Goal: Information Seeking & Learning: Learn about a topic

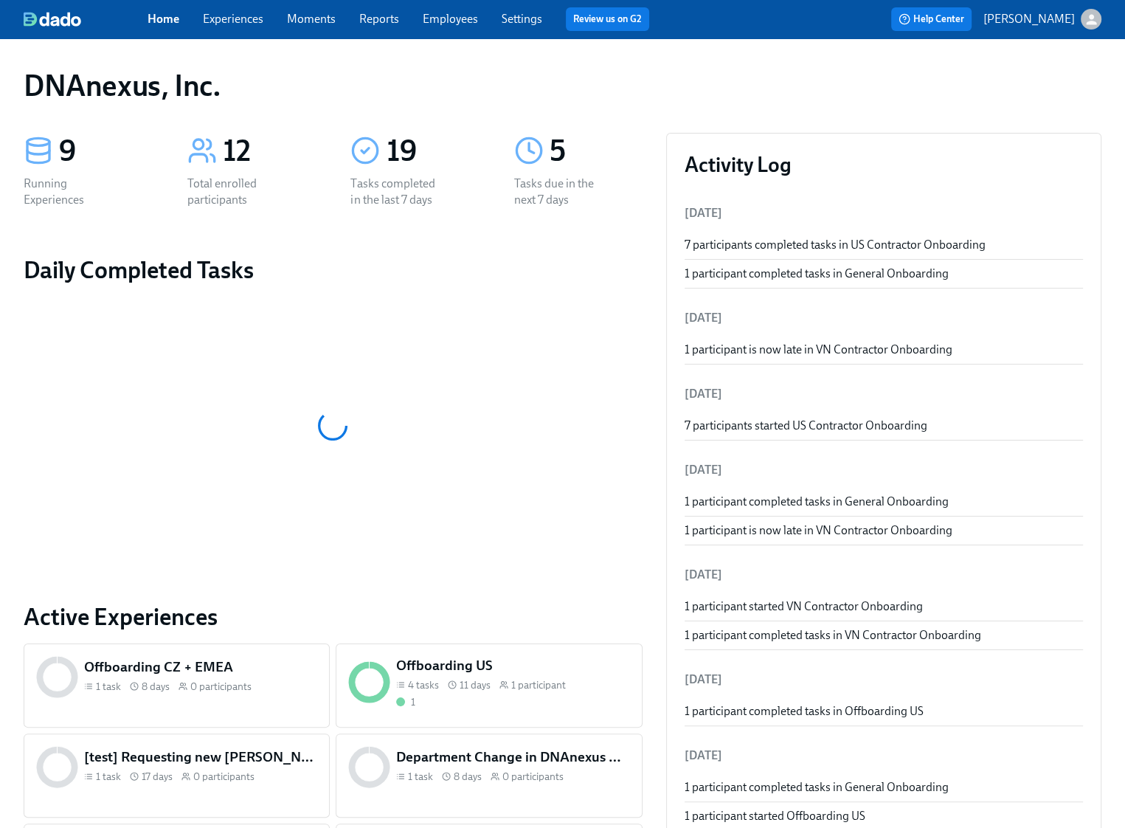
click at [230, 21] on link "Experiences" at bounding box center [233, 19] width 60 height 14
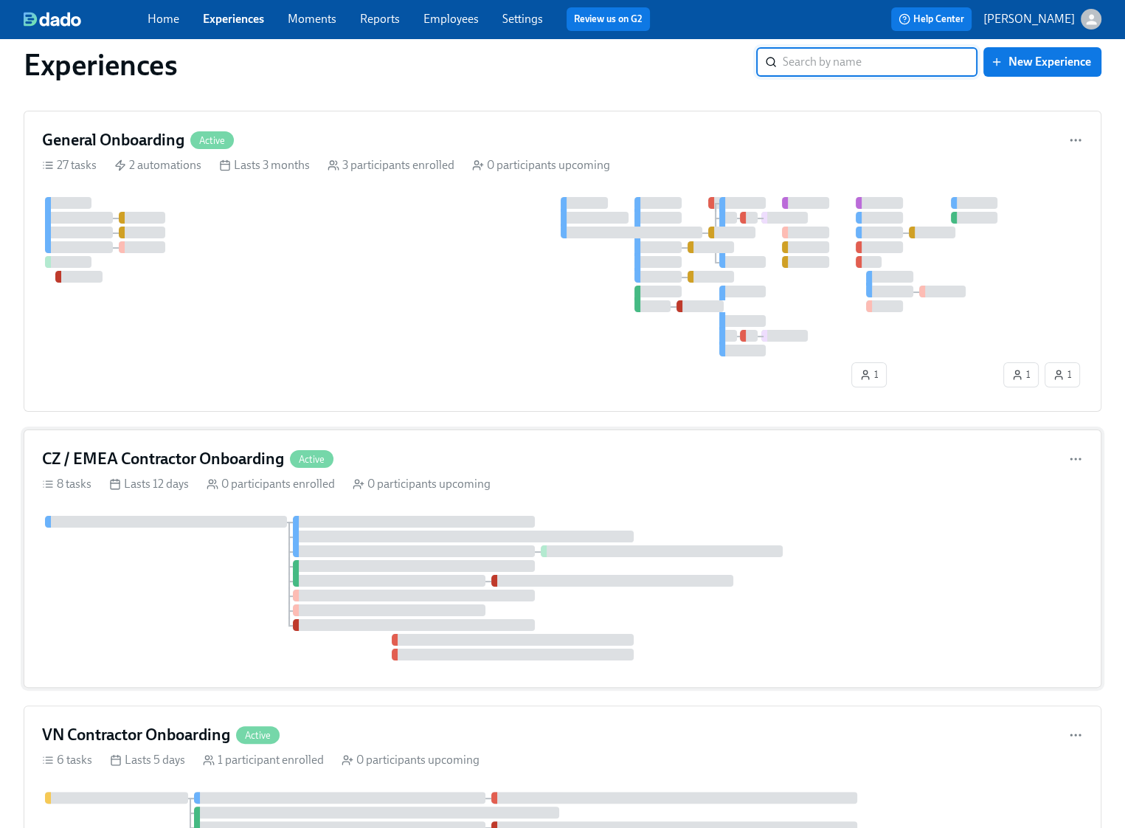
scroll to position [473, 0]
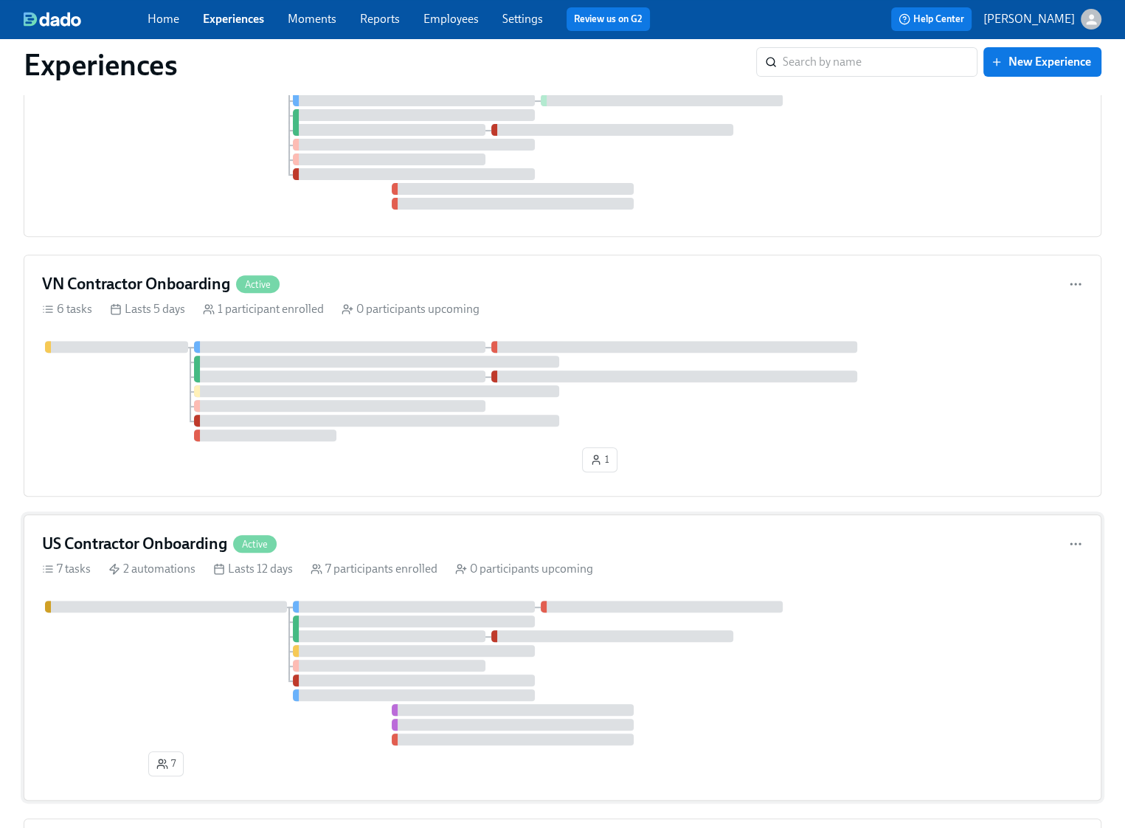
click at [134, 637] on div at bounding box center [562, 673] width 1041 height 145
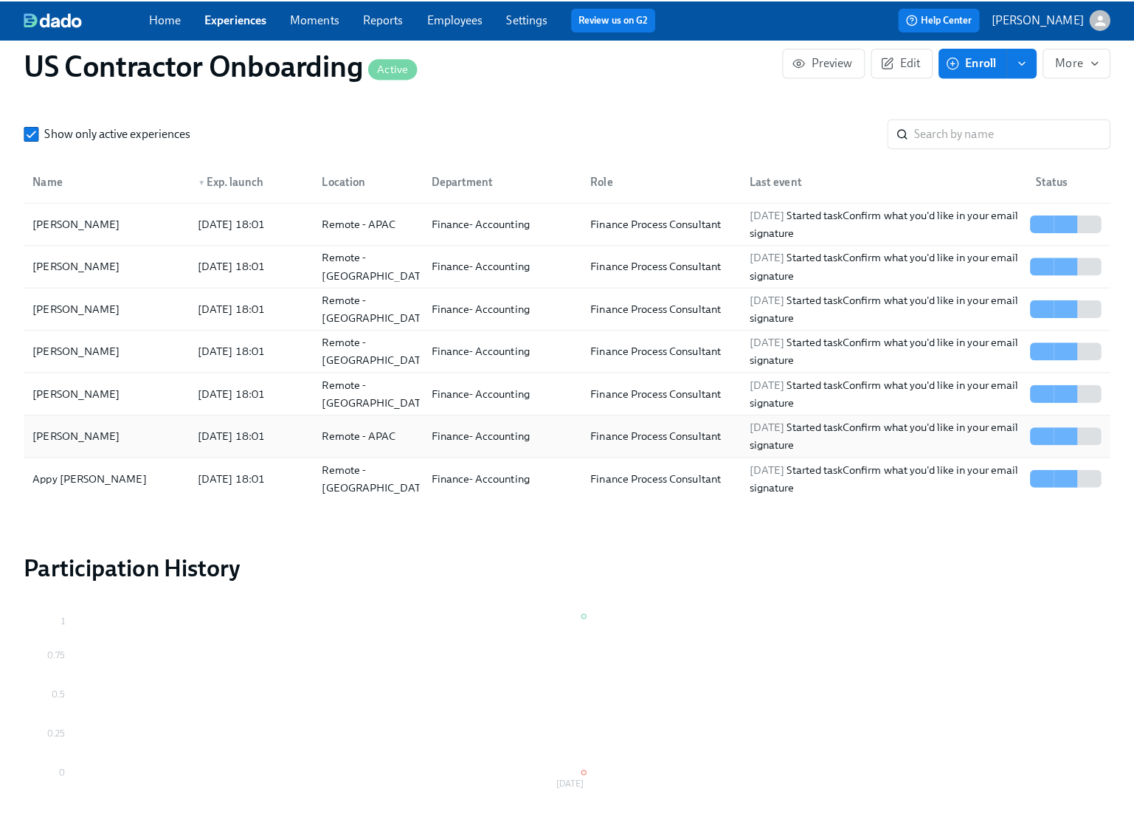
scroll to position [1427, 0]
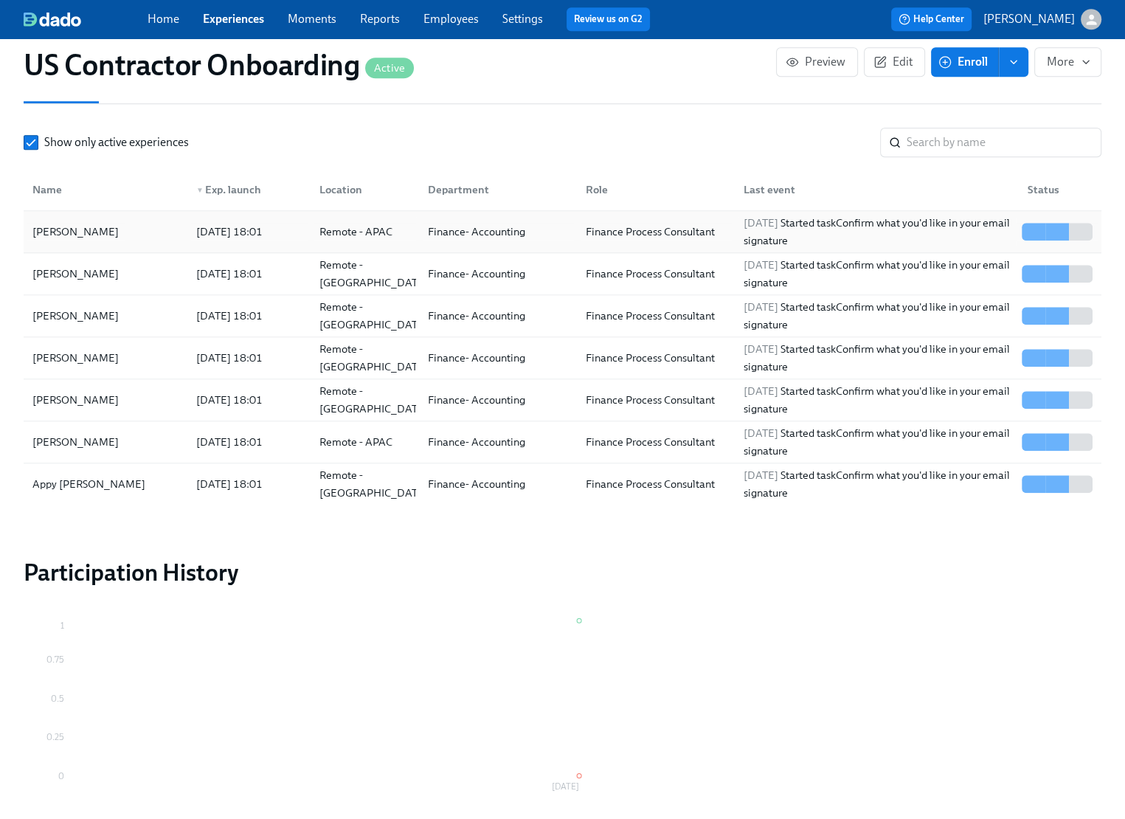
click at [121, 232] on div "[PERSON_NAME]" at bounding box center [106, 232] width 158 height 30
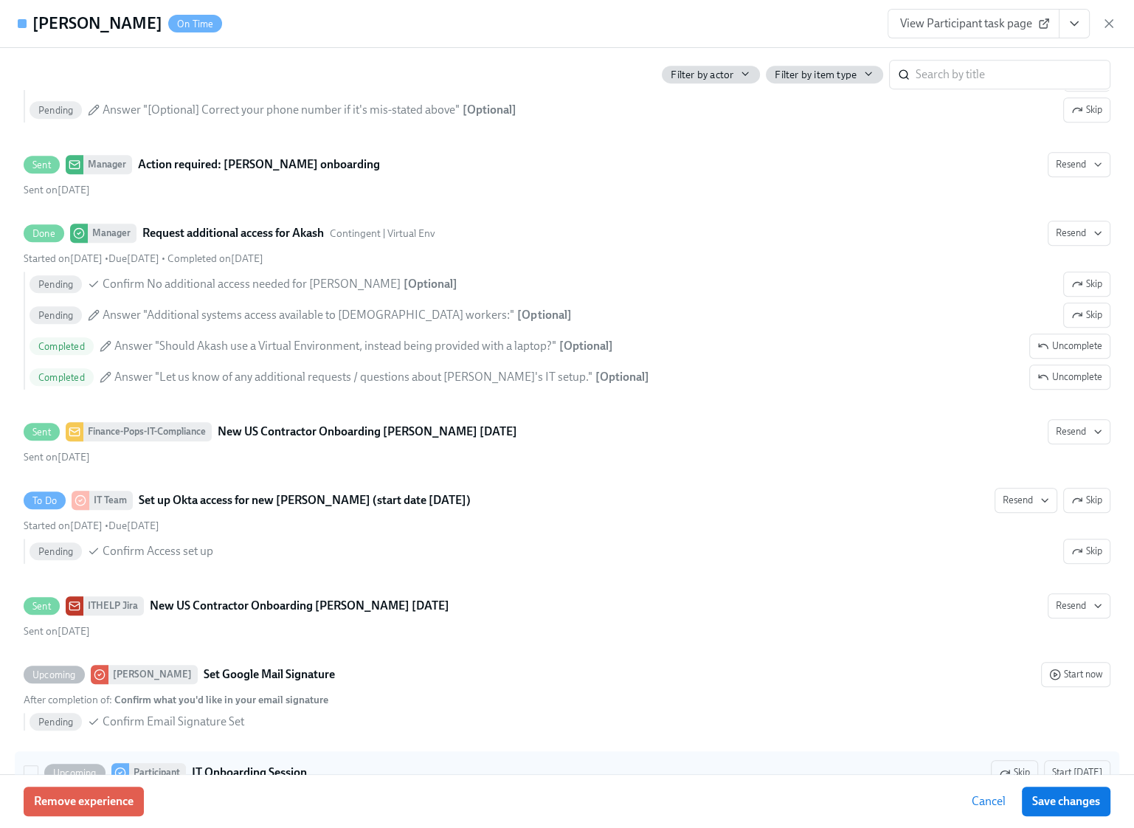
scroll to position [1089, 0]
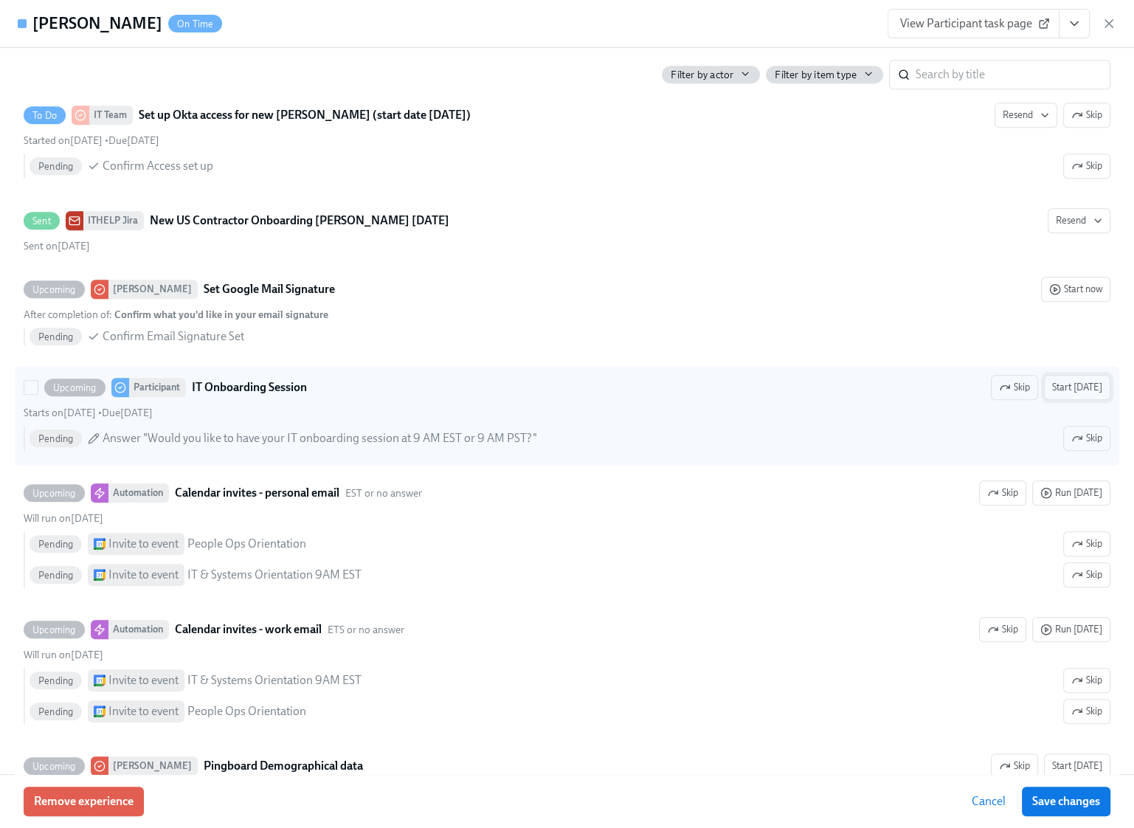
click at [1079, 386] on span "Start [DATE]" at bounding box center [1077, 387] width 50 height 15
click at [1063, 807] on span "Save changes" at bounding box center [1066, 801] width 68 height 15
click at [1116, 24] on icon "button" at bounding box center [1109, 23] width 15 height 15
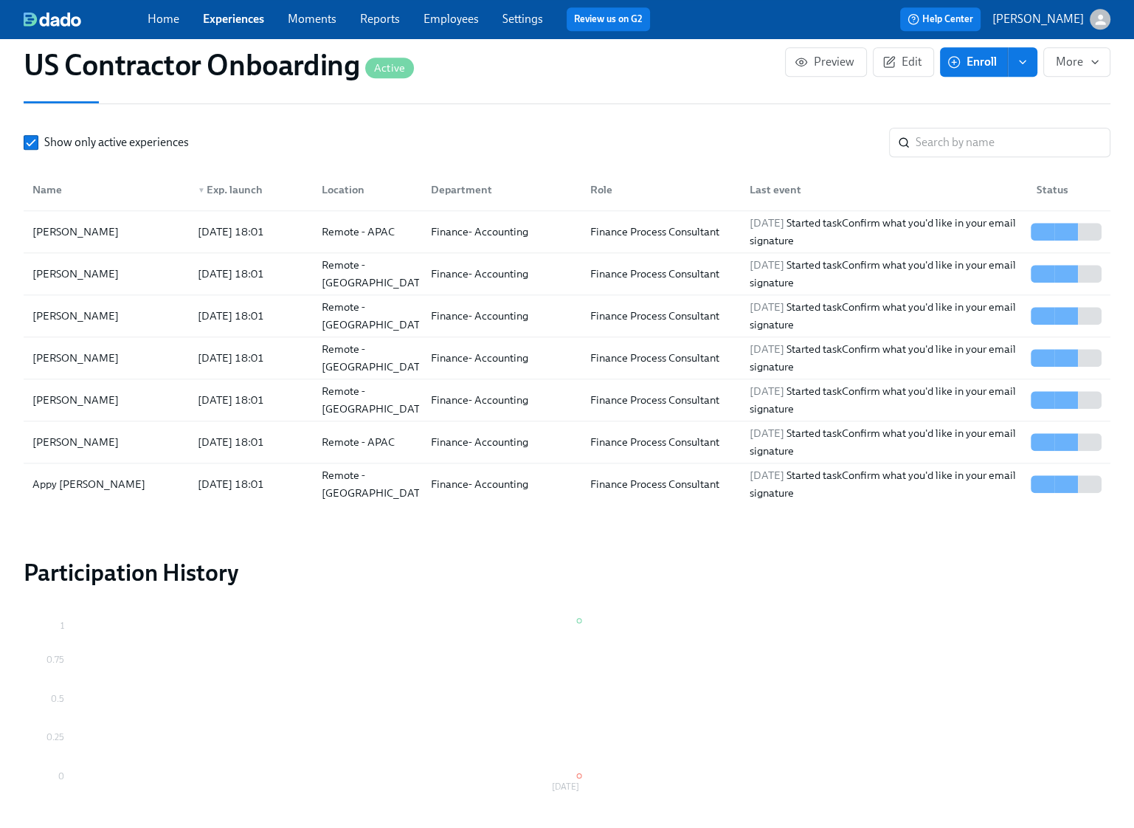
scroll to position [0, 67]
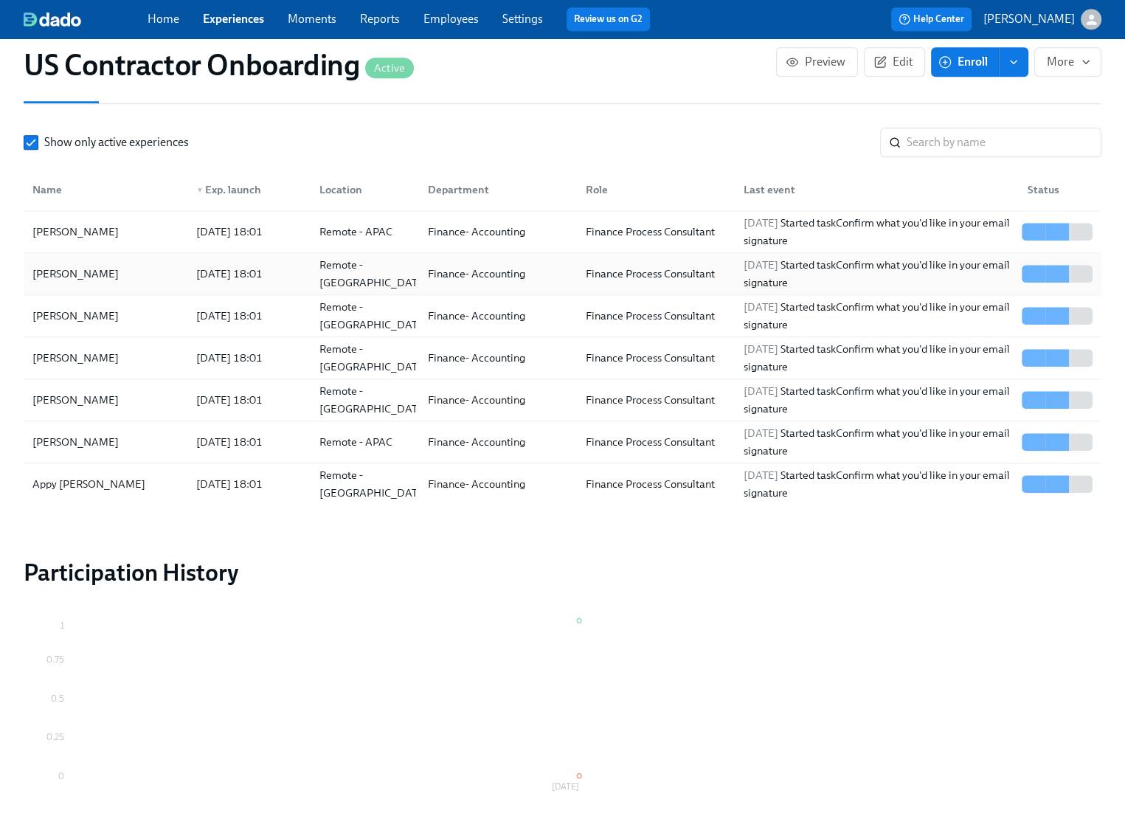
click at [75, 275] on div "[PERSON_NAME]" at bounding box center [76, 274] width 98 height 18
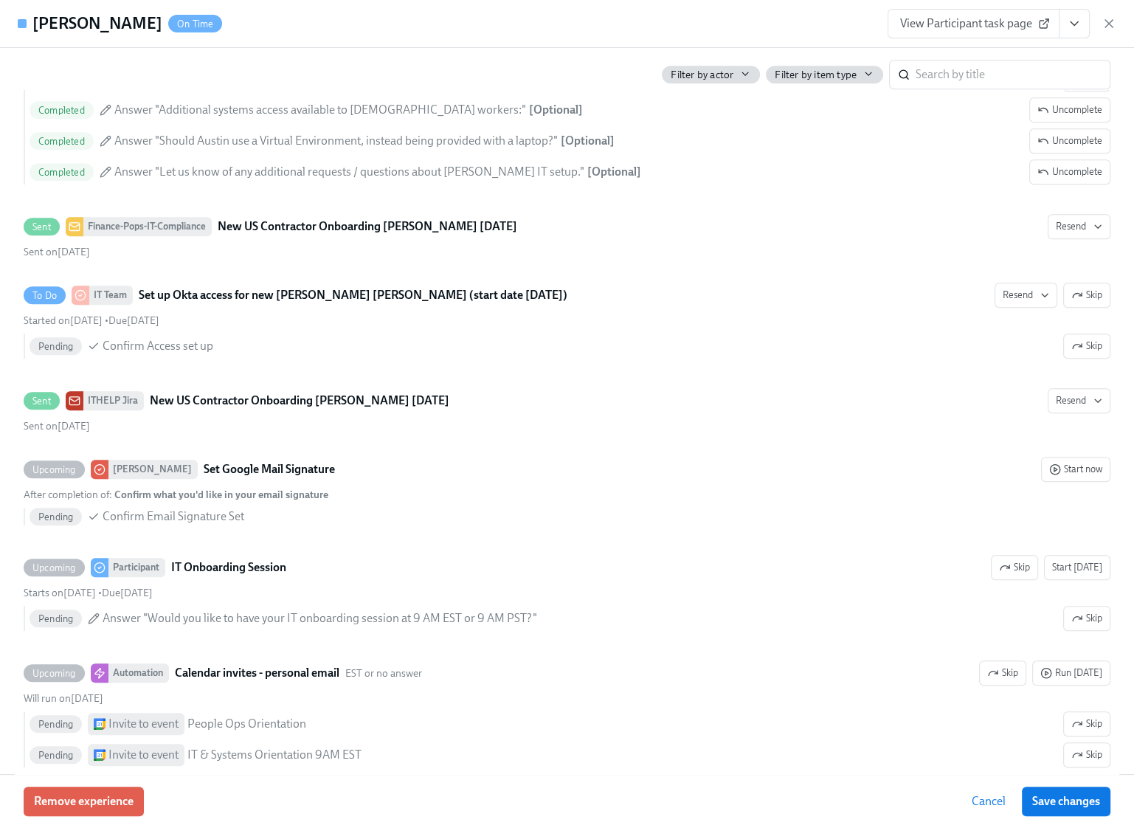
scroll to position [921, 0]
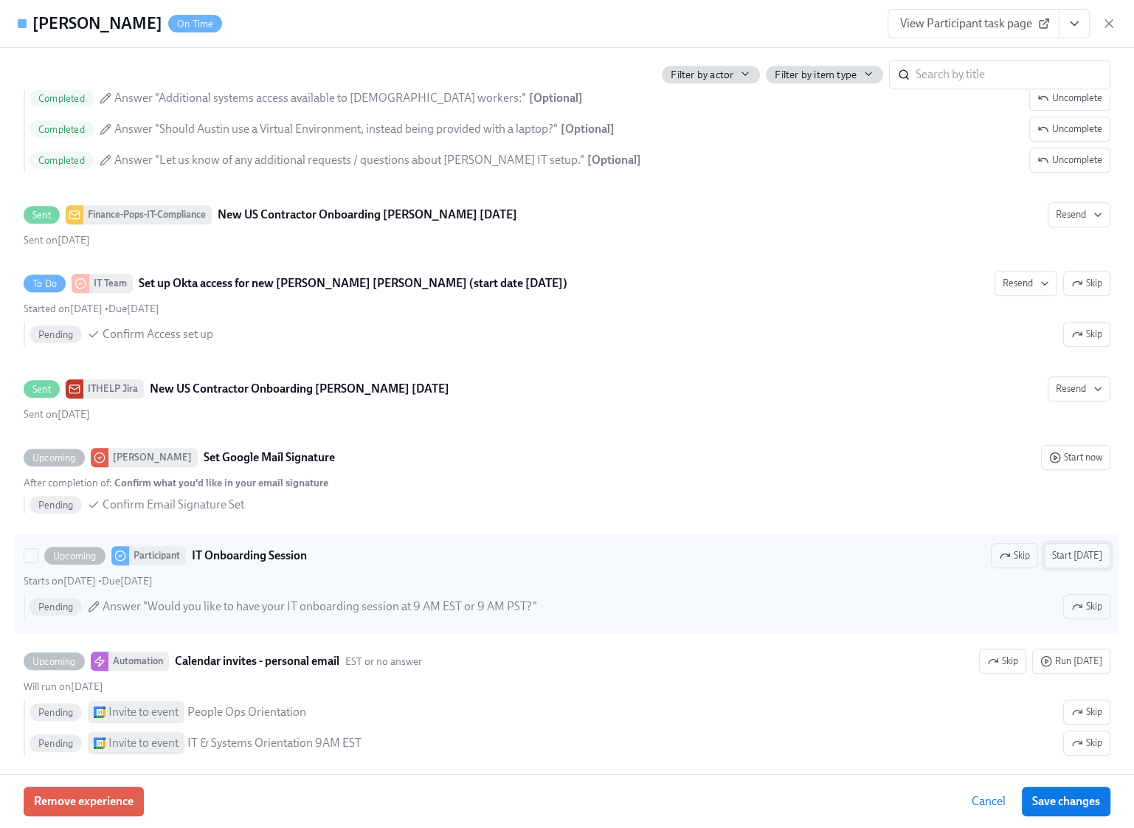
click at [1079, 548] on span "Start [DATE]" at bounding box center [1077, 555] width 50 height 15
click at [1076, 806] on span "Save changes" at bounding box center [1066, 801] width 68 height 15
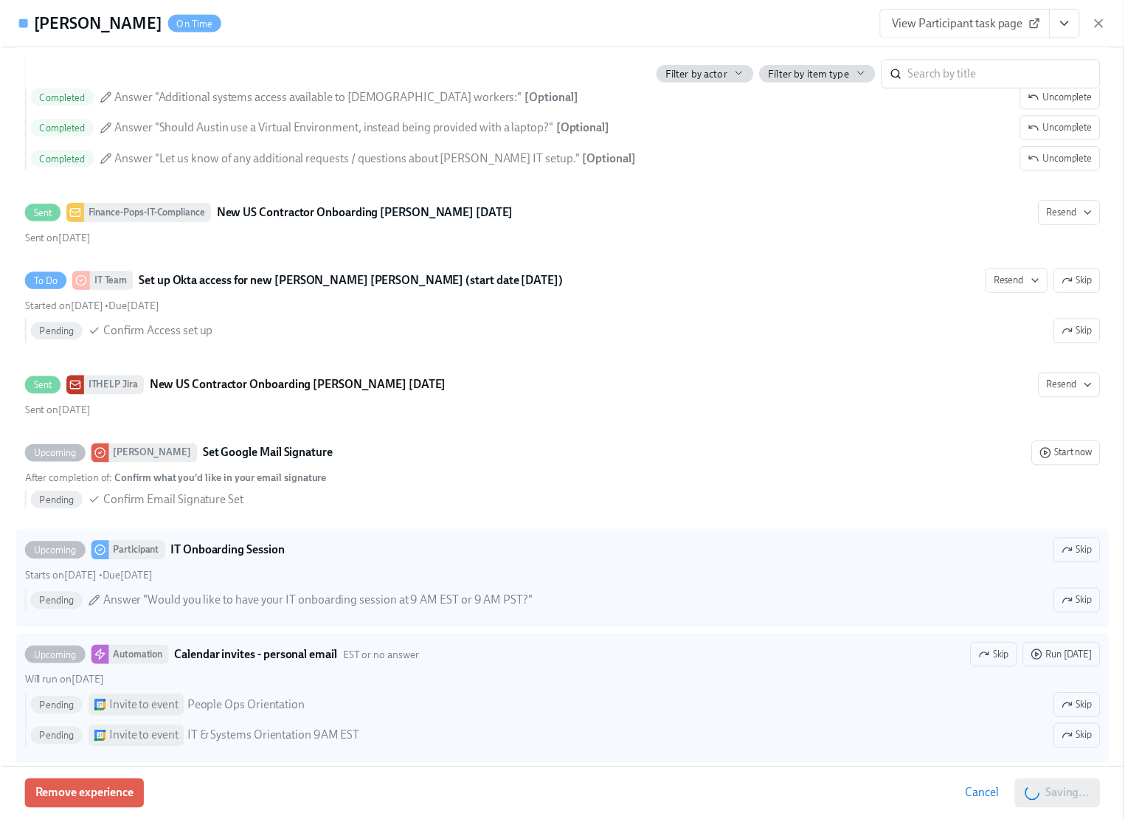
scroll to position [0, 76]
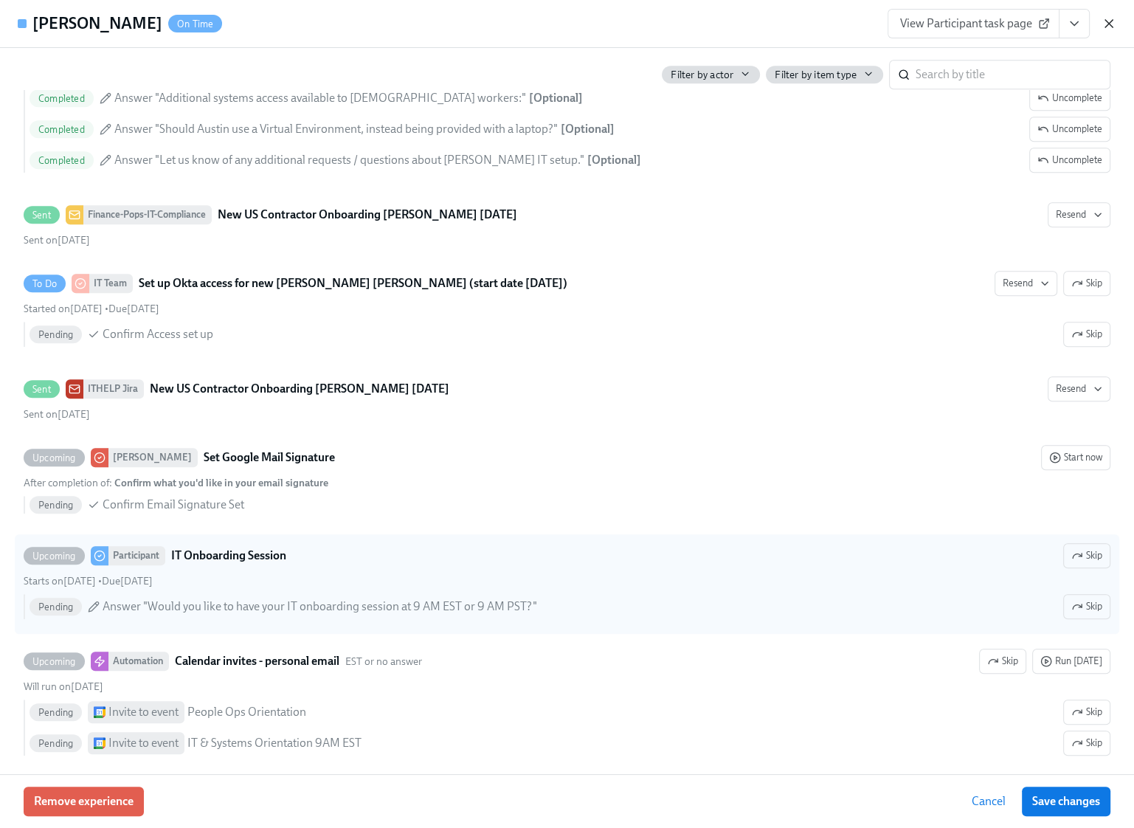
click at [1110, 24] on icon "button" at bounding box center [1109, 23] width 15 height 15
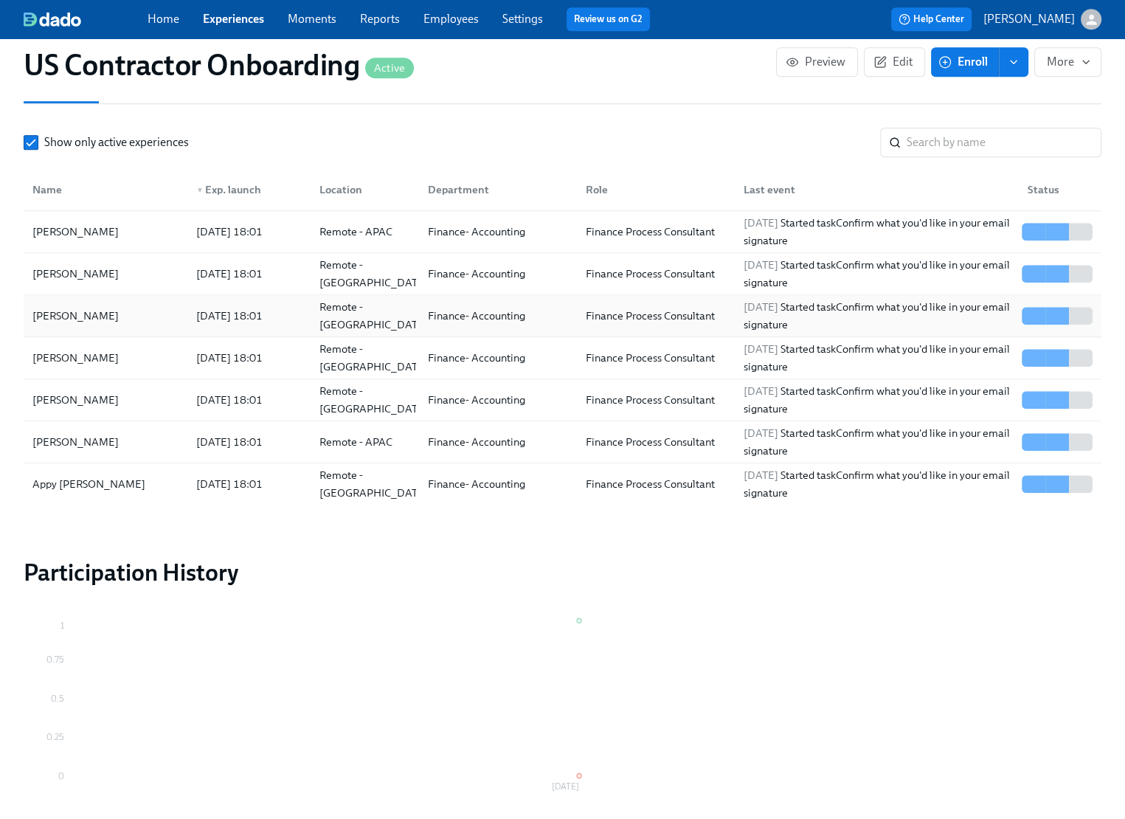
click at [100, 315] on div "[PERSON_NAME]" at bounding box center [76, 316] width 98 height 18
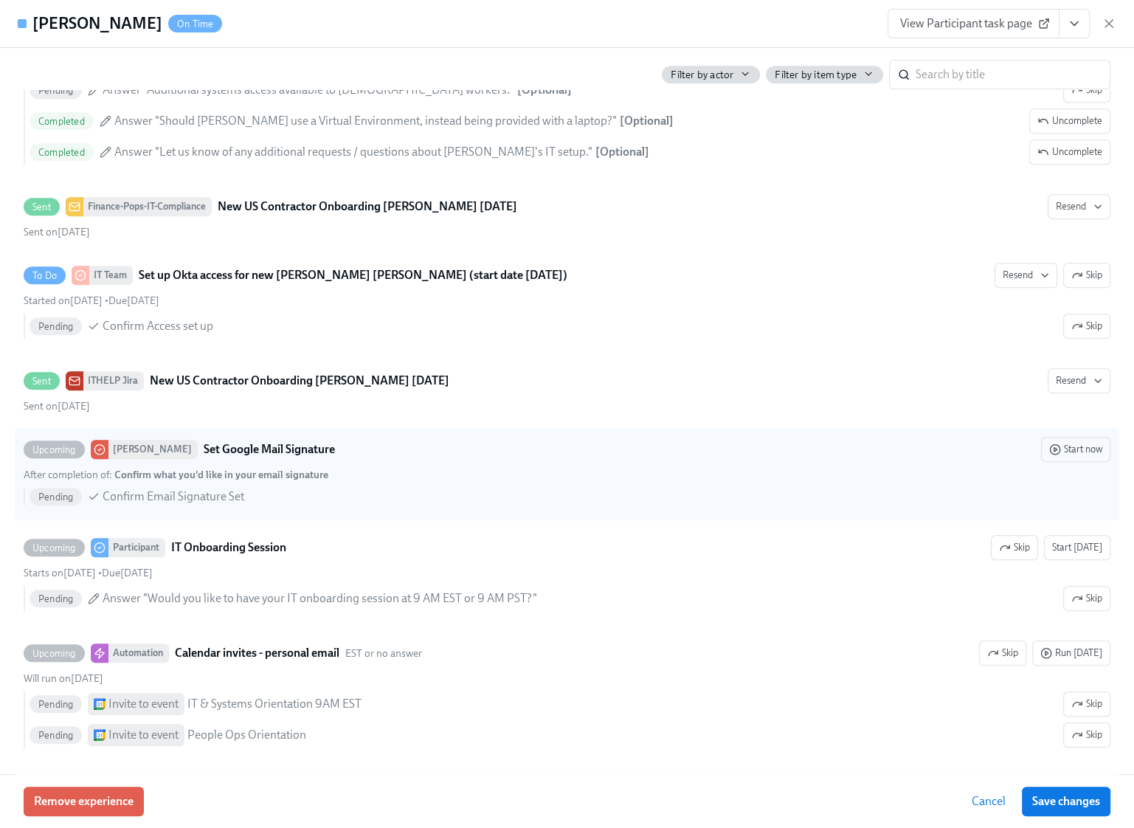
scroll to position [977, 0]
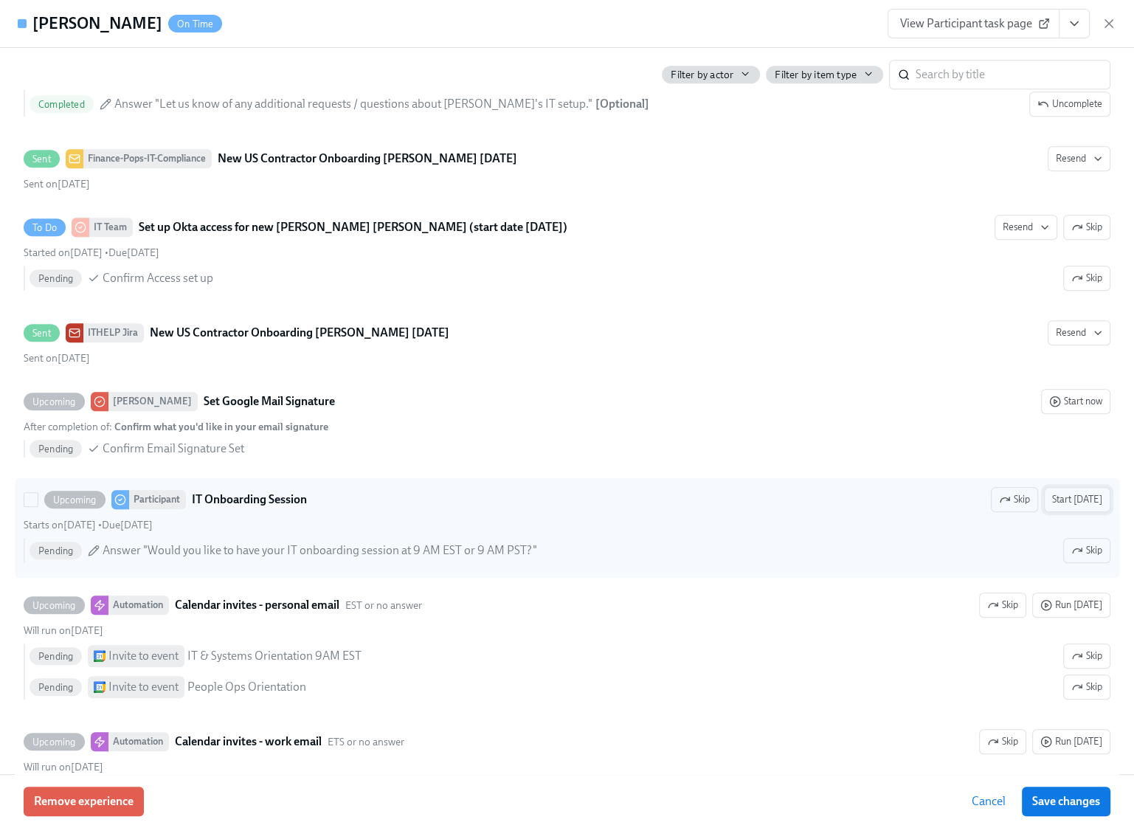
click at [1071, 497] on span "Start [DATE]" at bounding box center [1077, 499] width 50 height 15
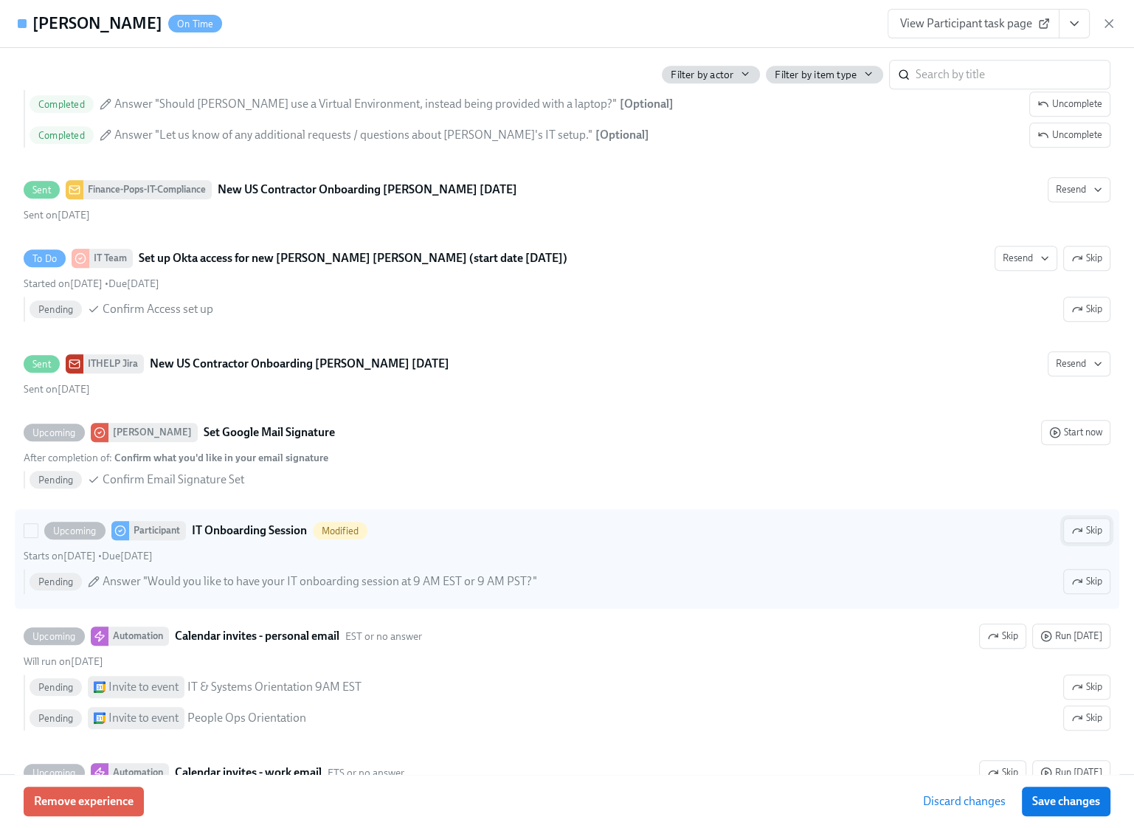
scroll to position [1008, 0]
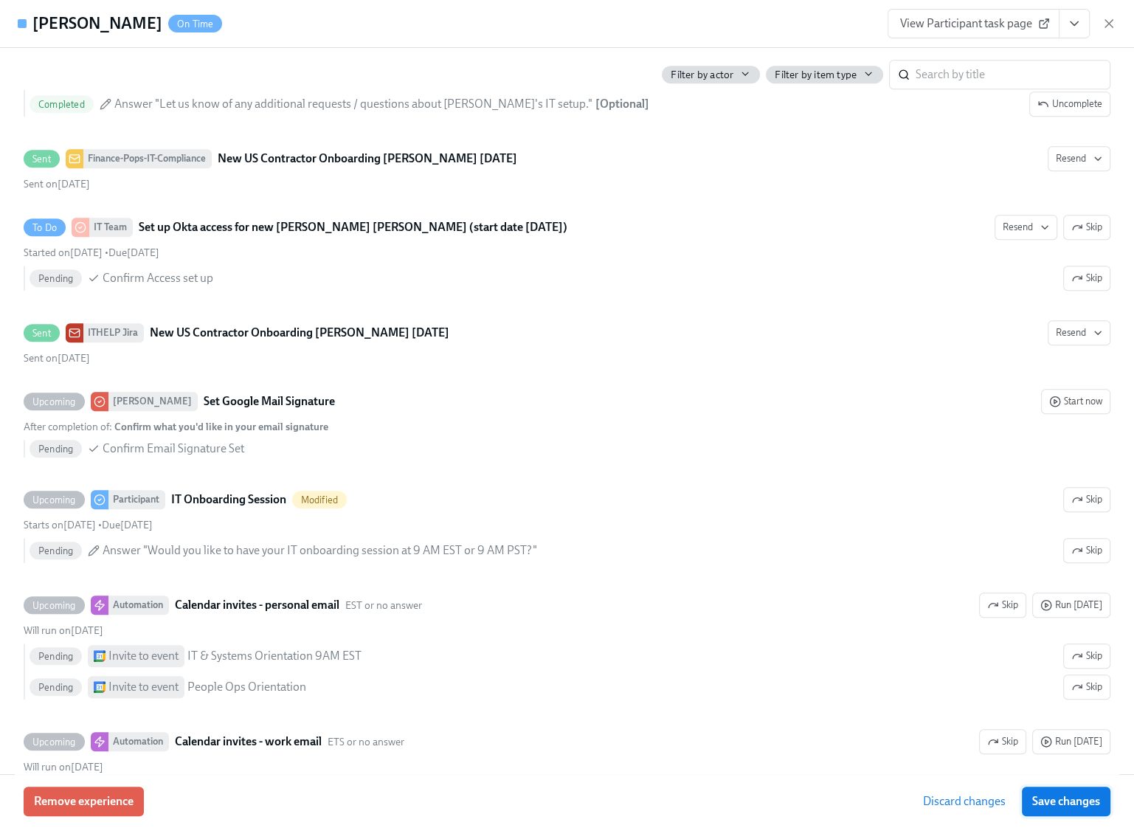
click at [1086, 798] on span "Save changes" at bounding box center [1066, 801] width 68 height 15
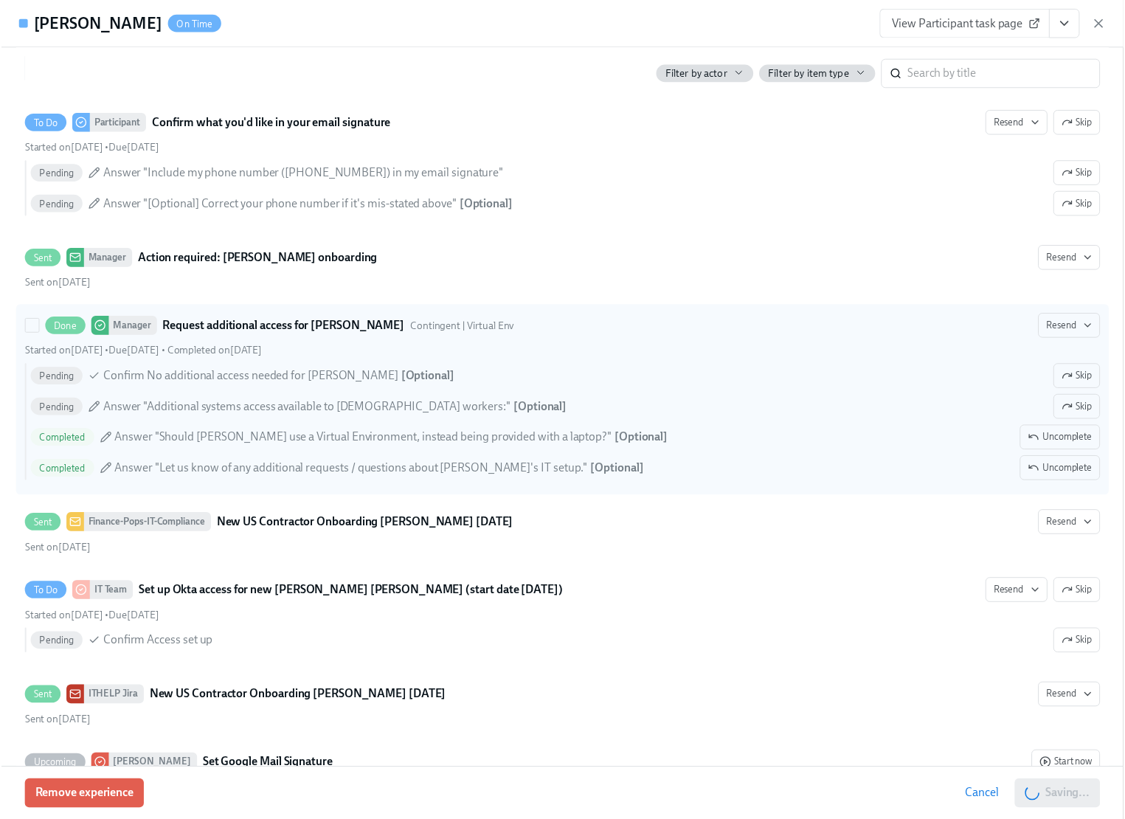
scroll to position [705, 0]
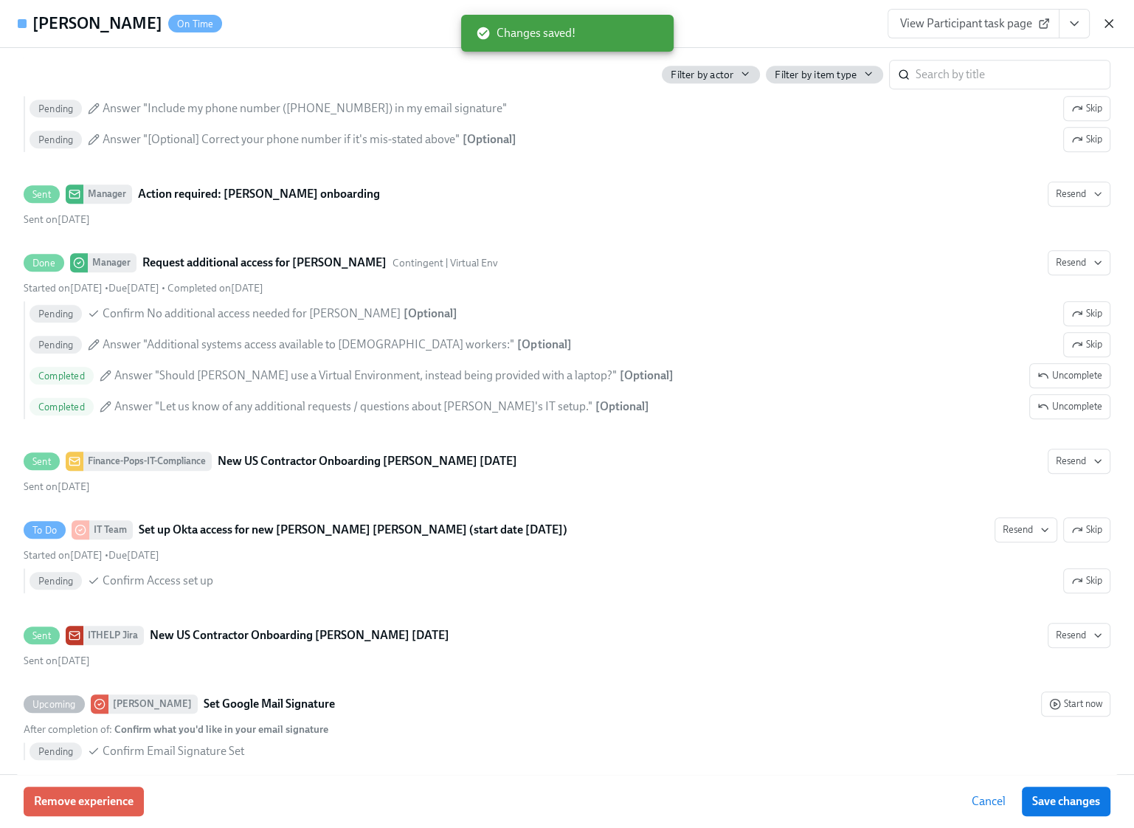
click at [1104, 25] on icon "button" at bounding box center [1109, 23] width 15 height 15
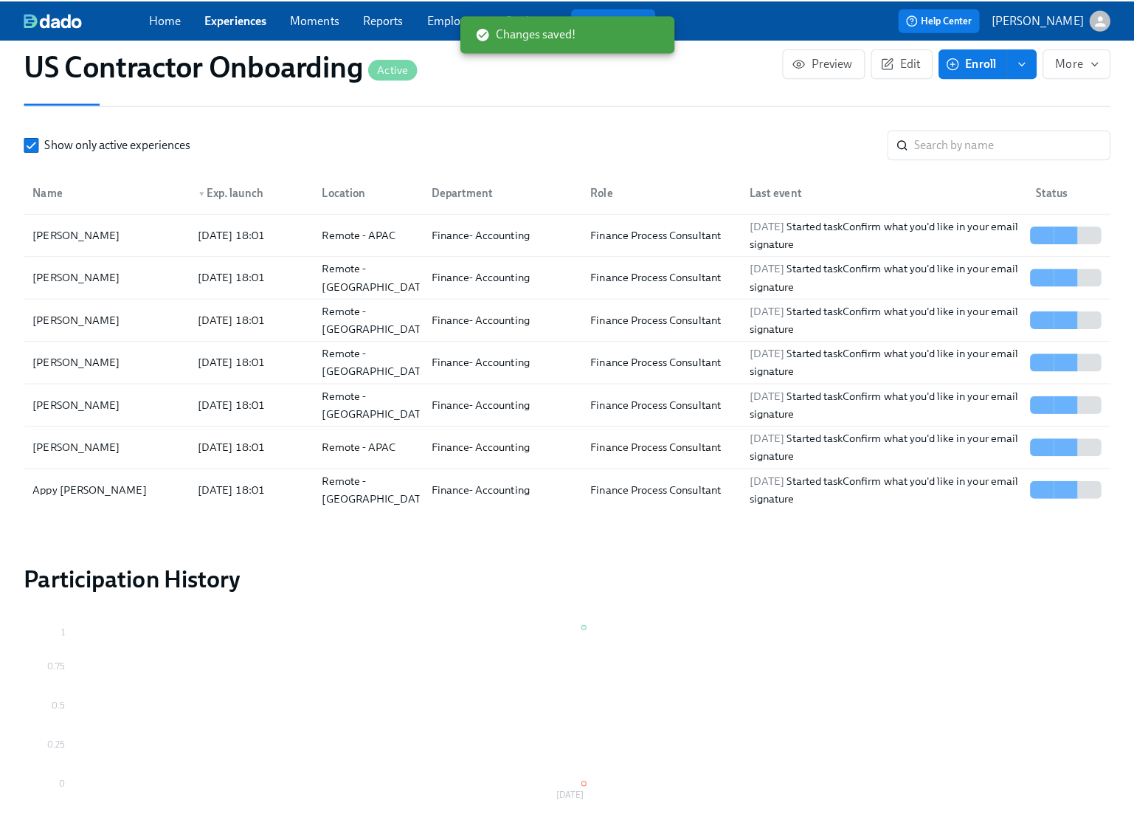
scroll to position [0, 67]
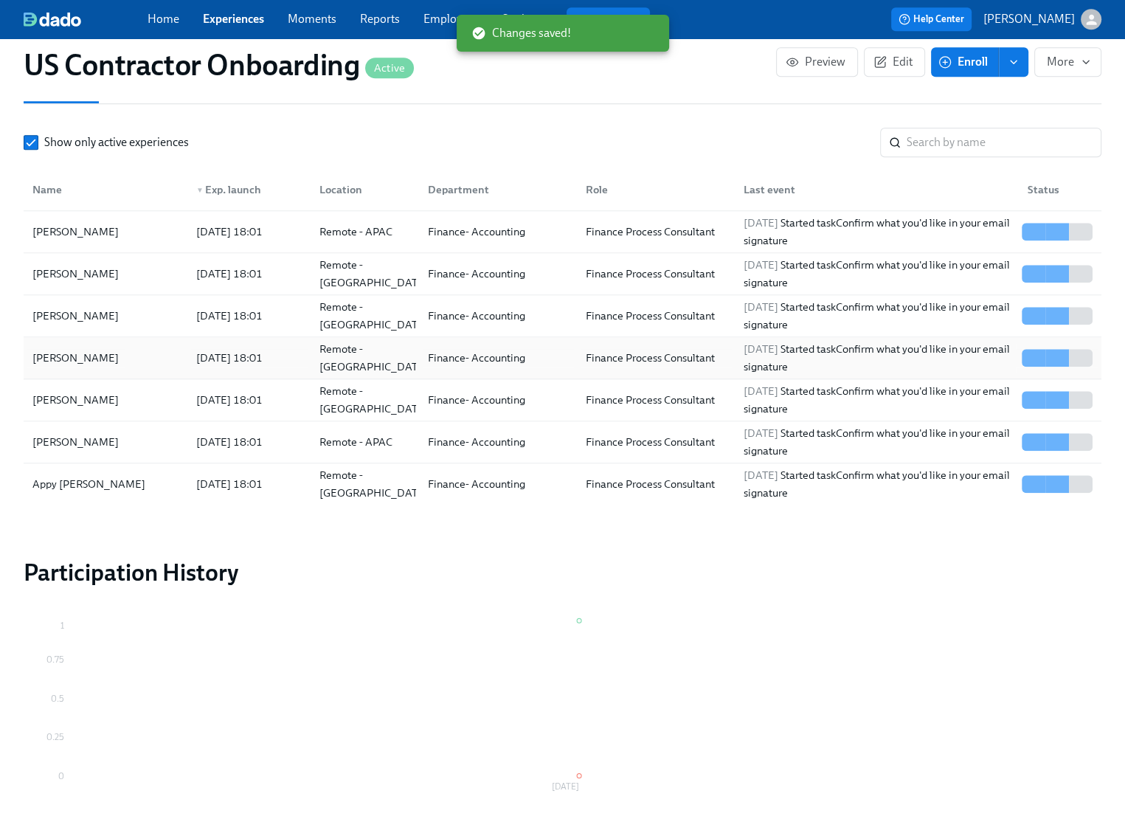
click at [134, 353] on div "[PERSON_NAME]" at bounding box center [106, 358] width 158 height 30
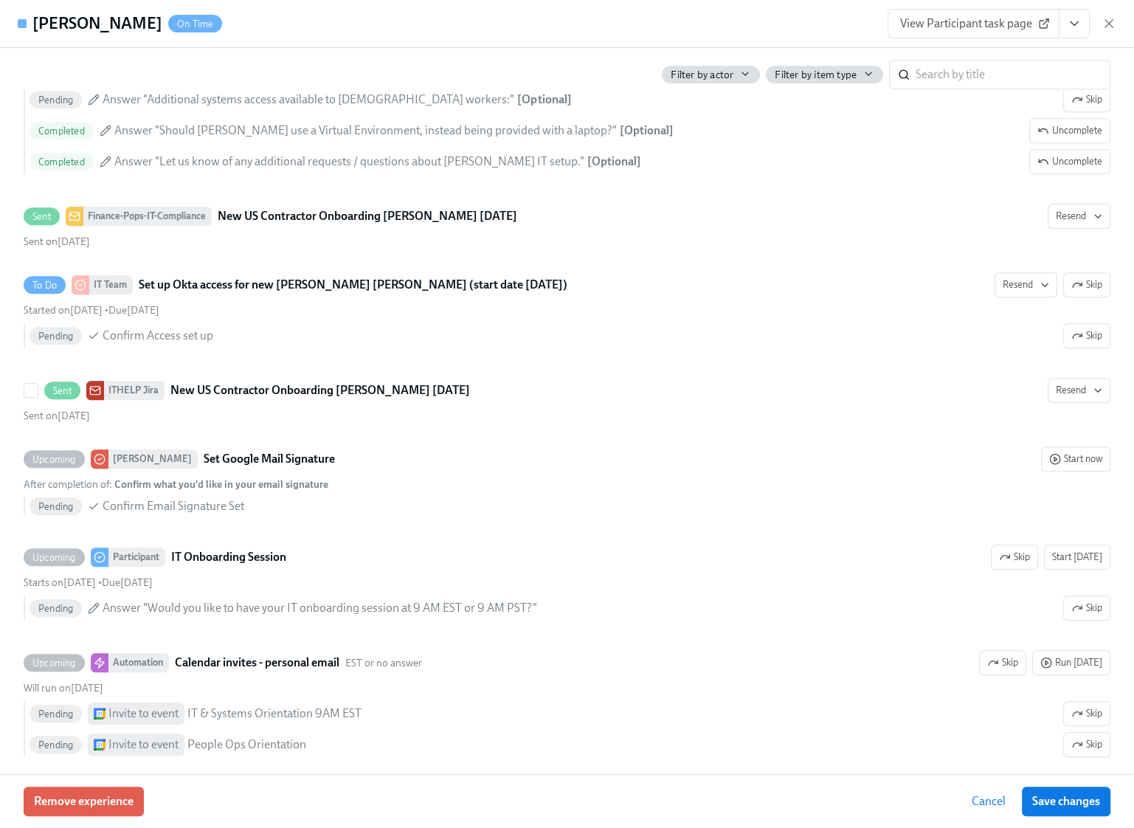
scroll to position [1137, 0]
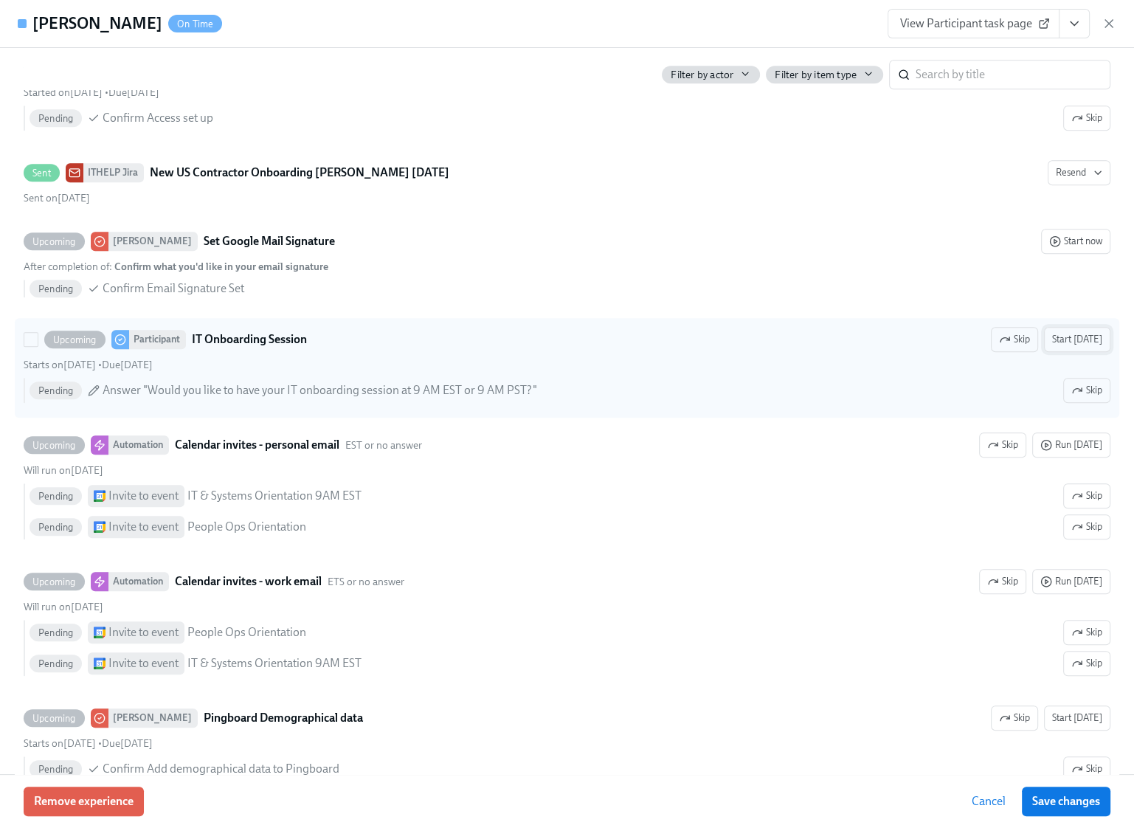
click at [1087, 336] on span "Start [DATE]" at bounding box center [1077, 339] width 50 height 15
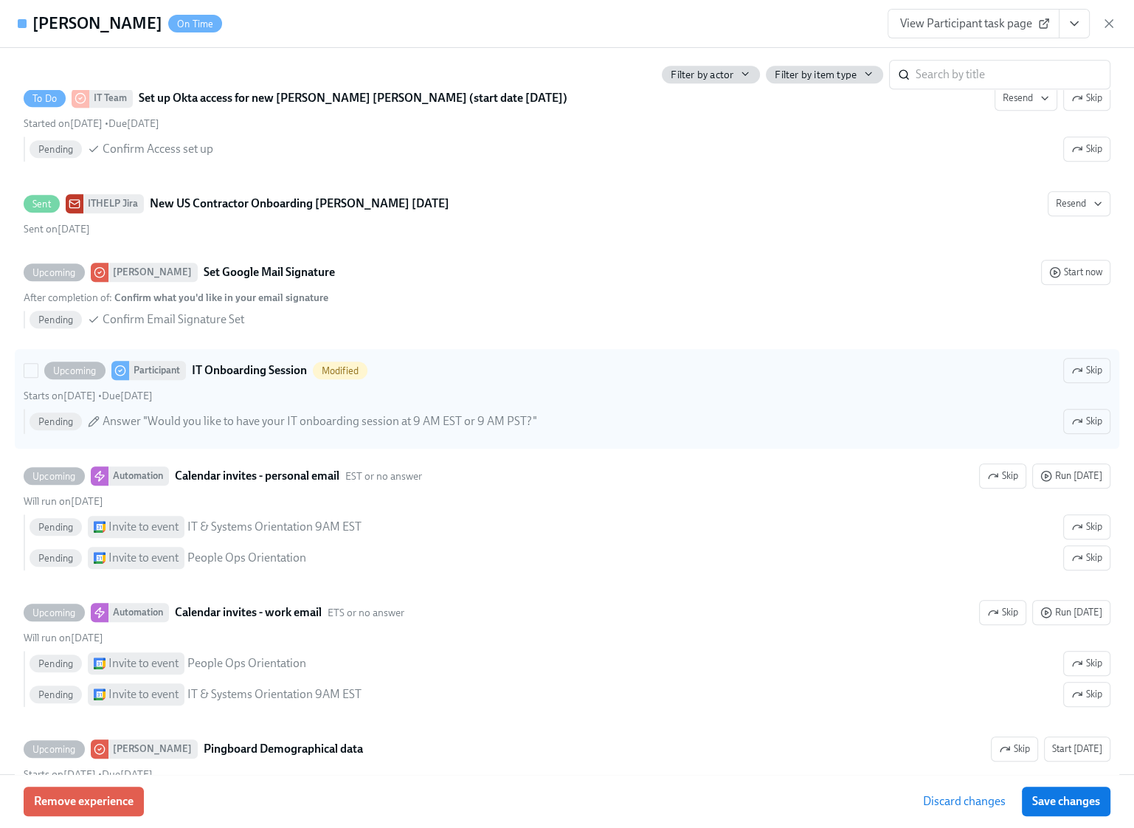
scroll to position [1168, 0]
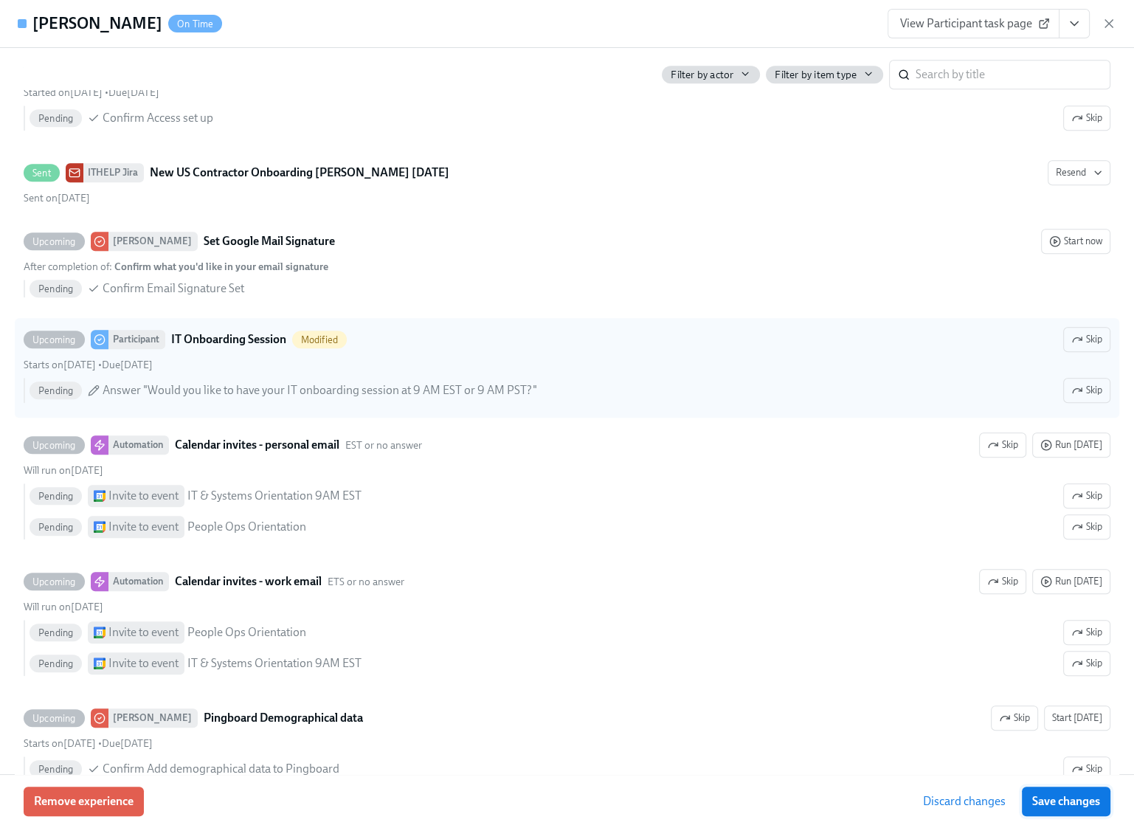
click at [1065, 799] on span "Save changes" at bounding box center [1066, 801] width 68 height 15
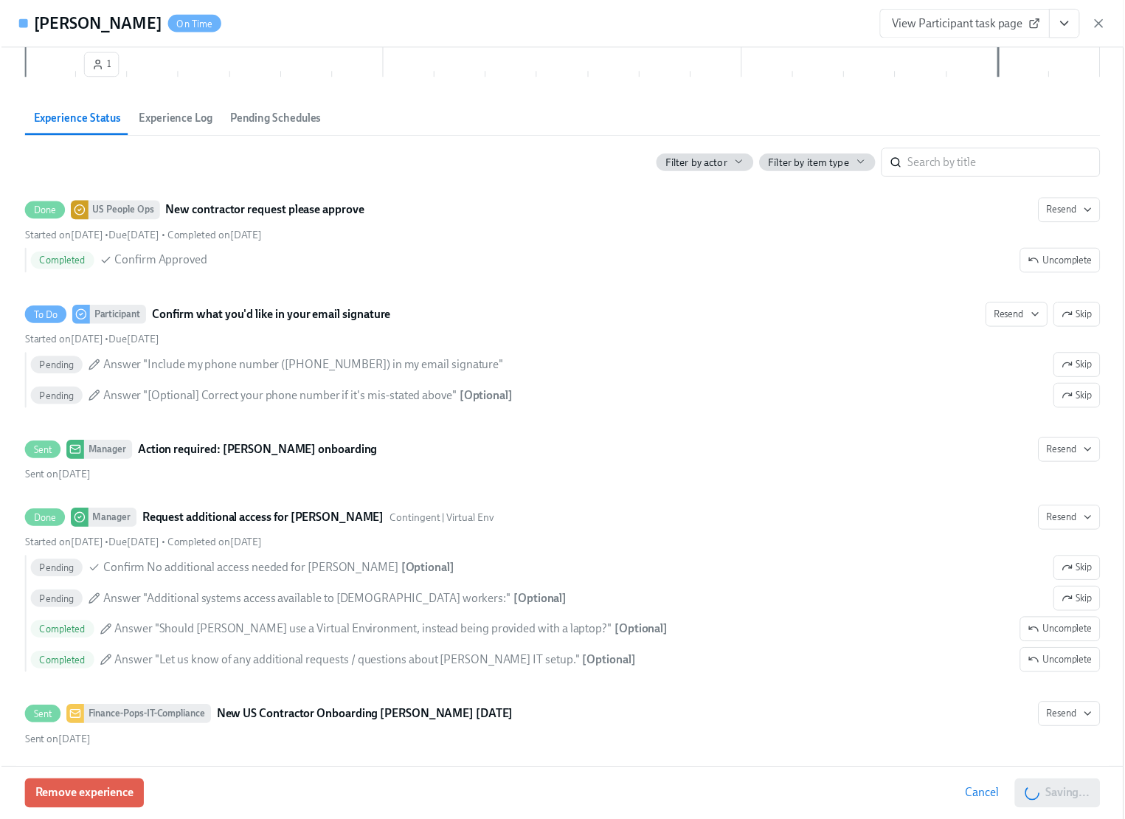
scroll to position [442, 0]
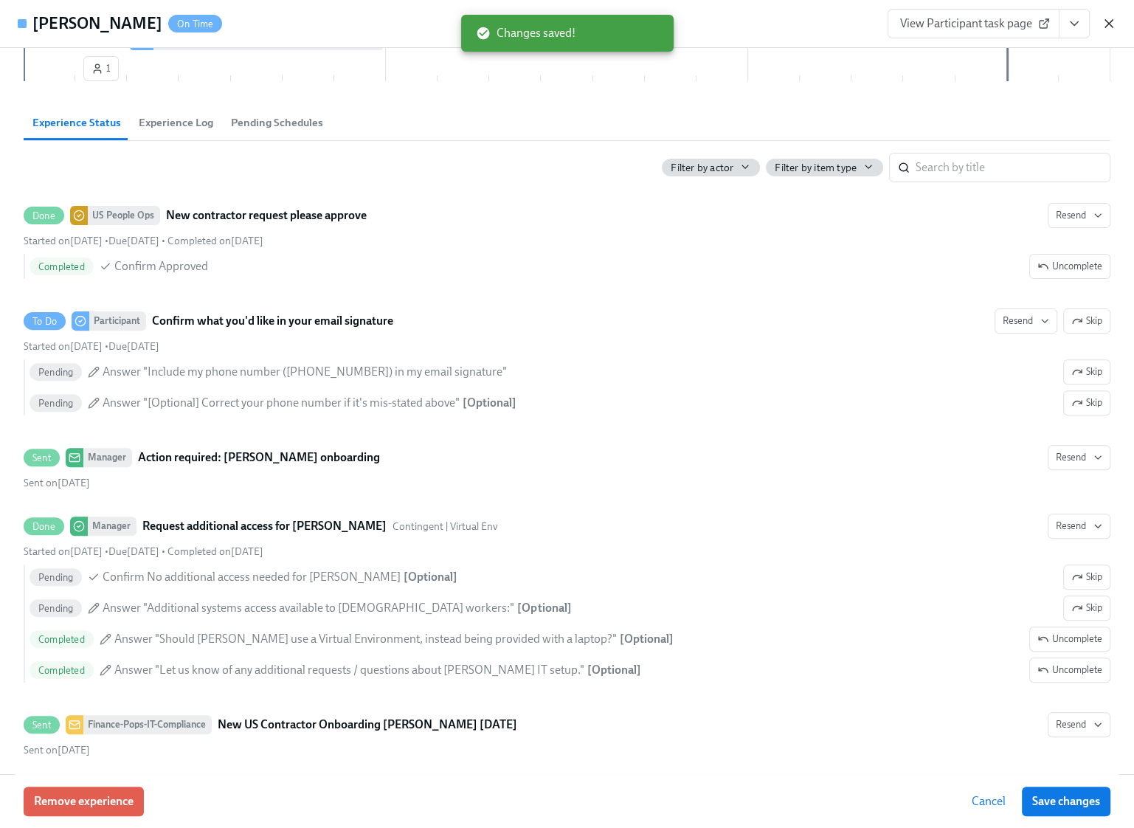
click at [1105, 25] on icon "button" at bounding box center [1109, 23] width 15 height 15
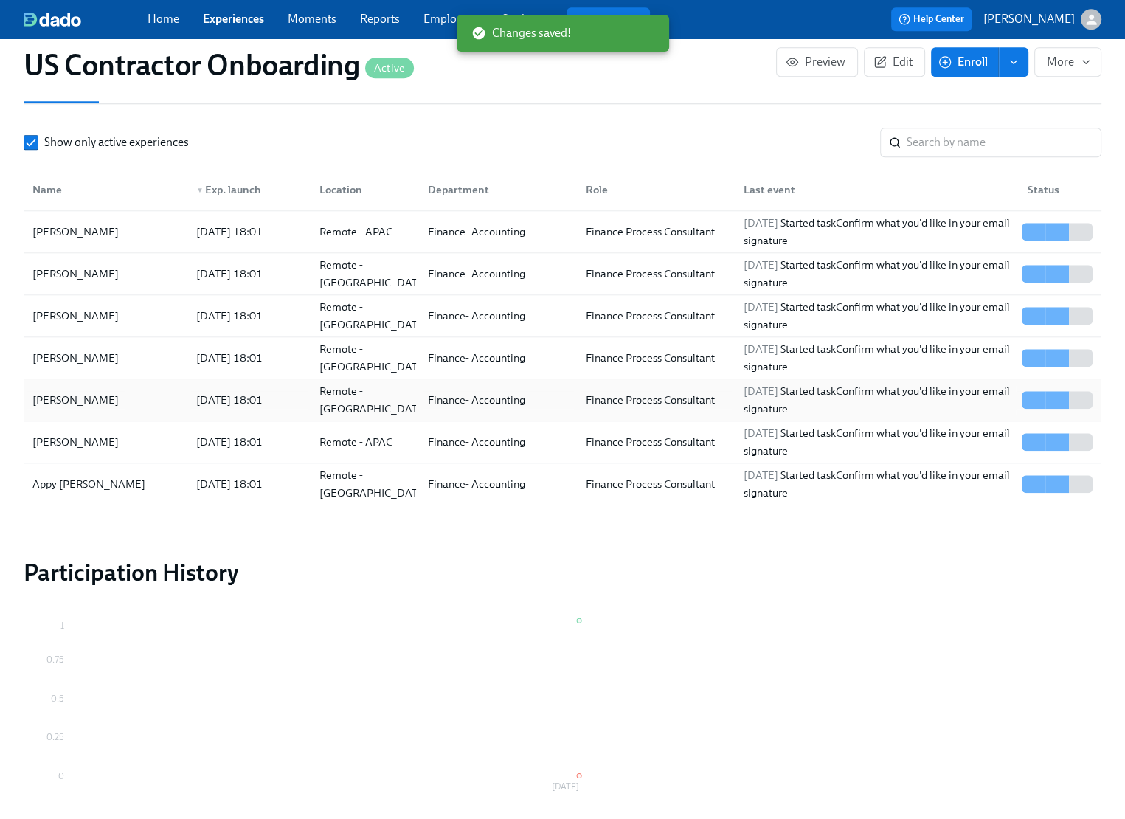
click at [131, 393] on div "[PERSON_NAME]" at bounding box center [106, 400] width 158 height 30
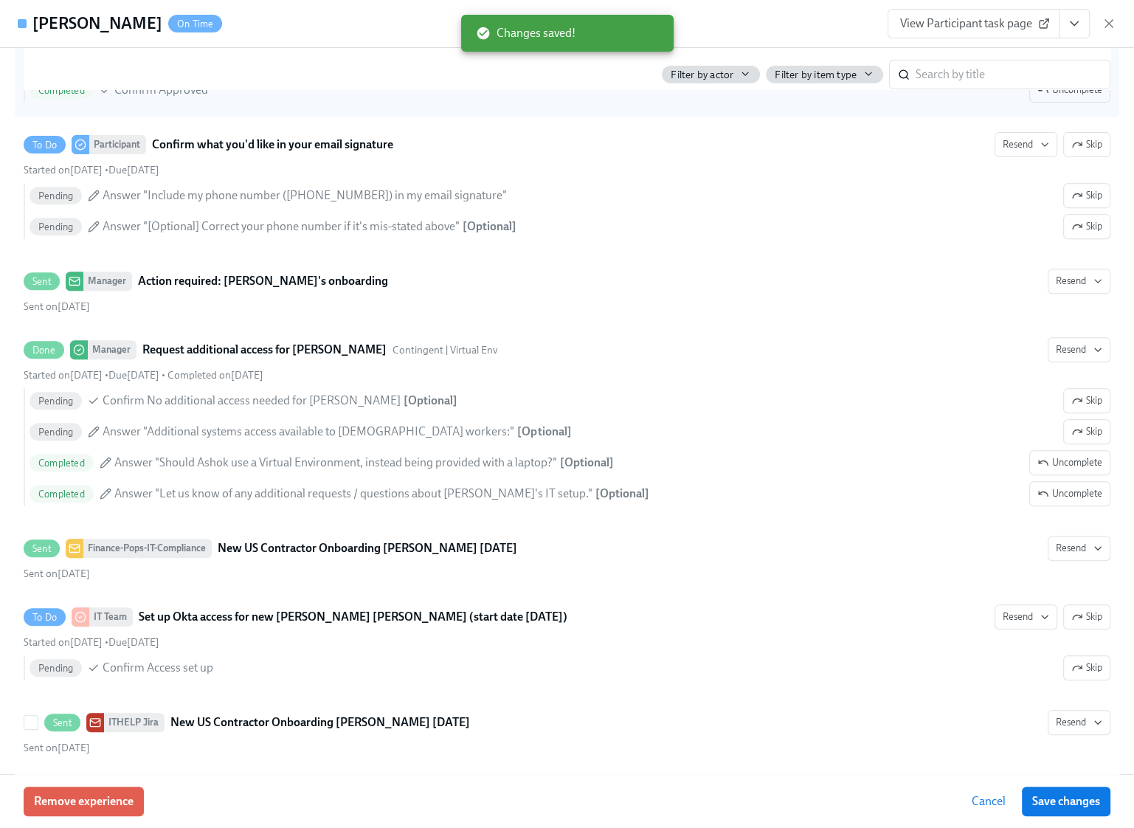
scroll to position [965, 0]
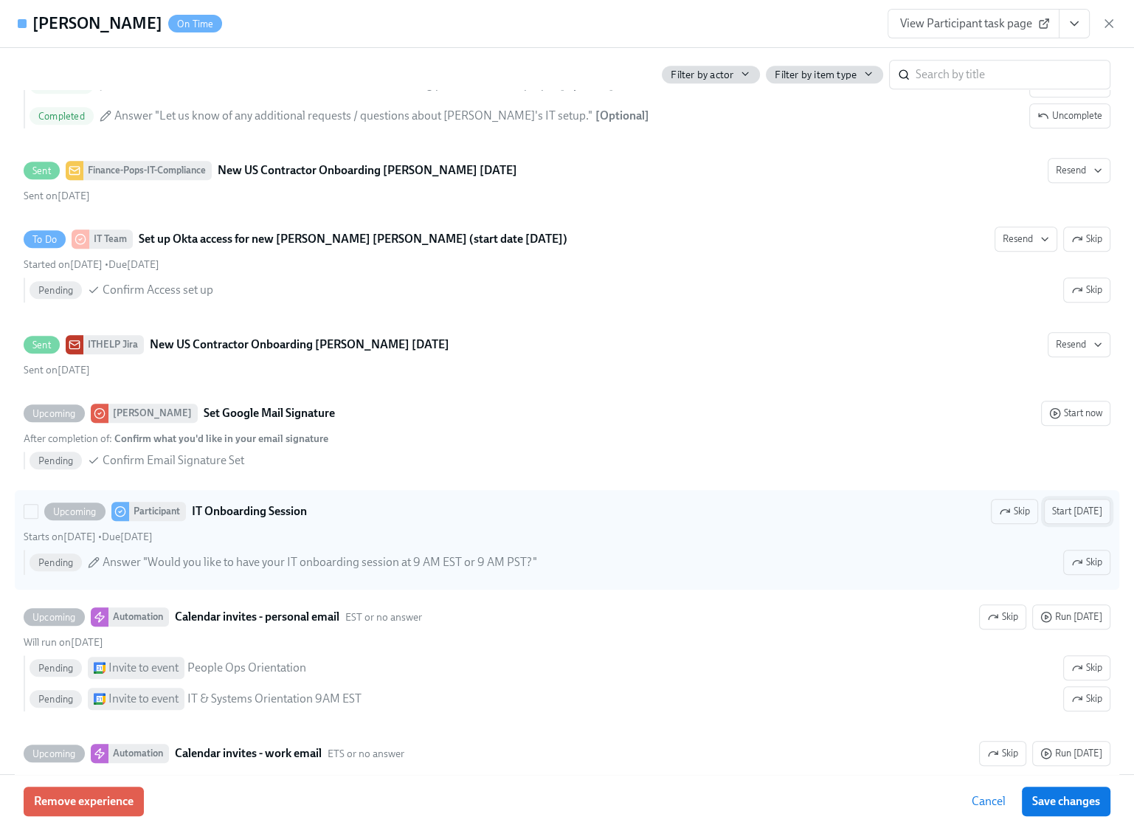
click at [1058, 513] on span "Start [DATE]" at bounding box center [1077, 511] width 50 height 15
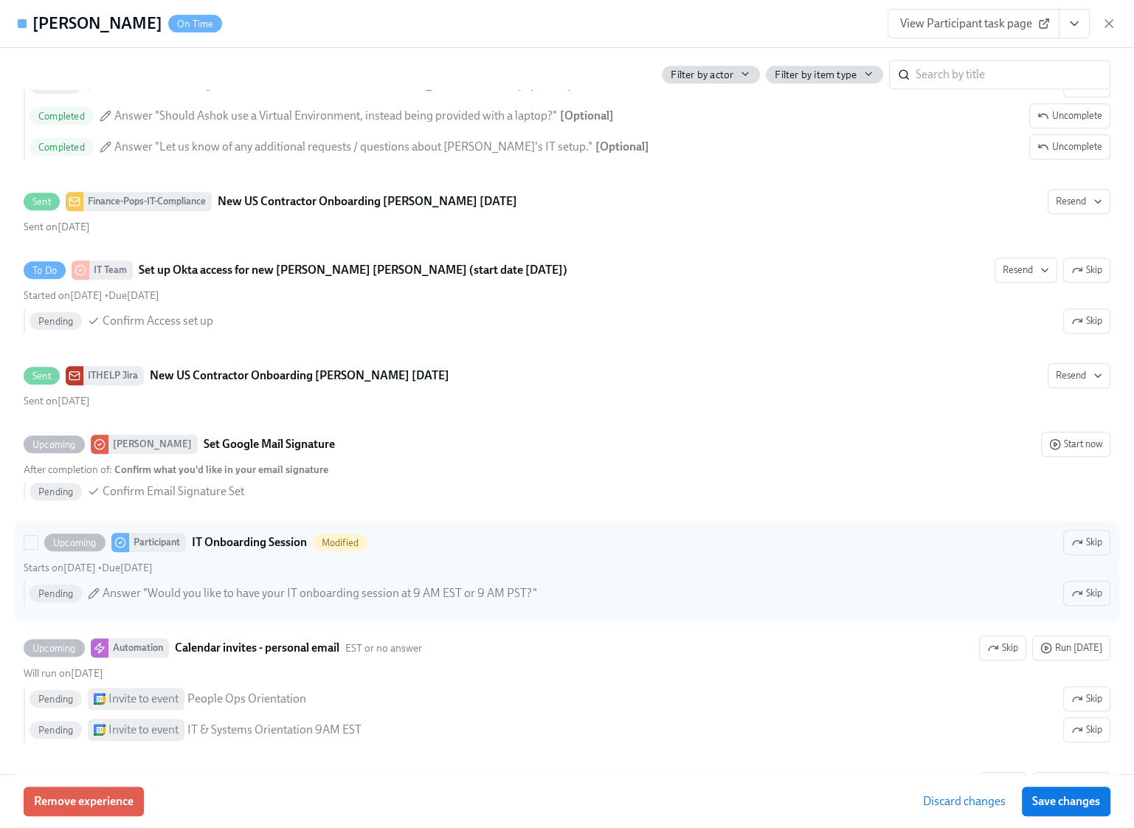
scroll to position [996, 0]
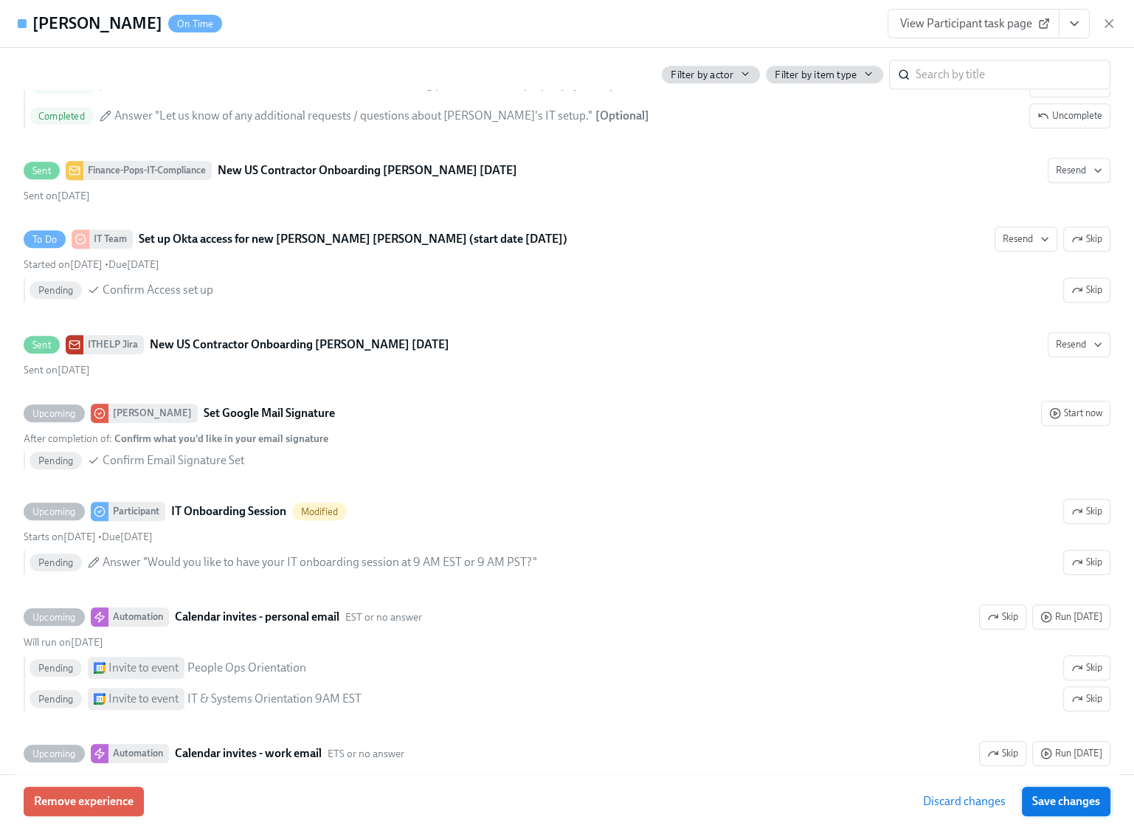
click at [1079, 806] on span "Save changes" at bounding box center [1066, 801] width 68 height 15
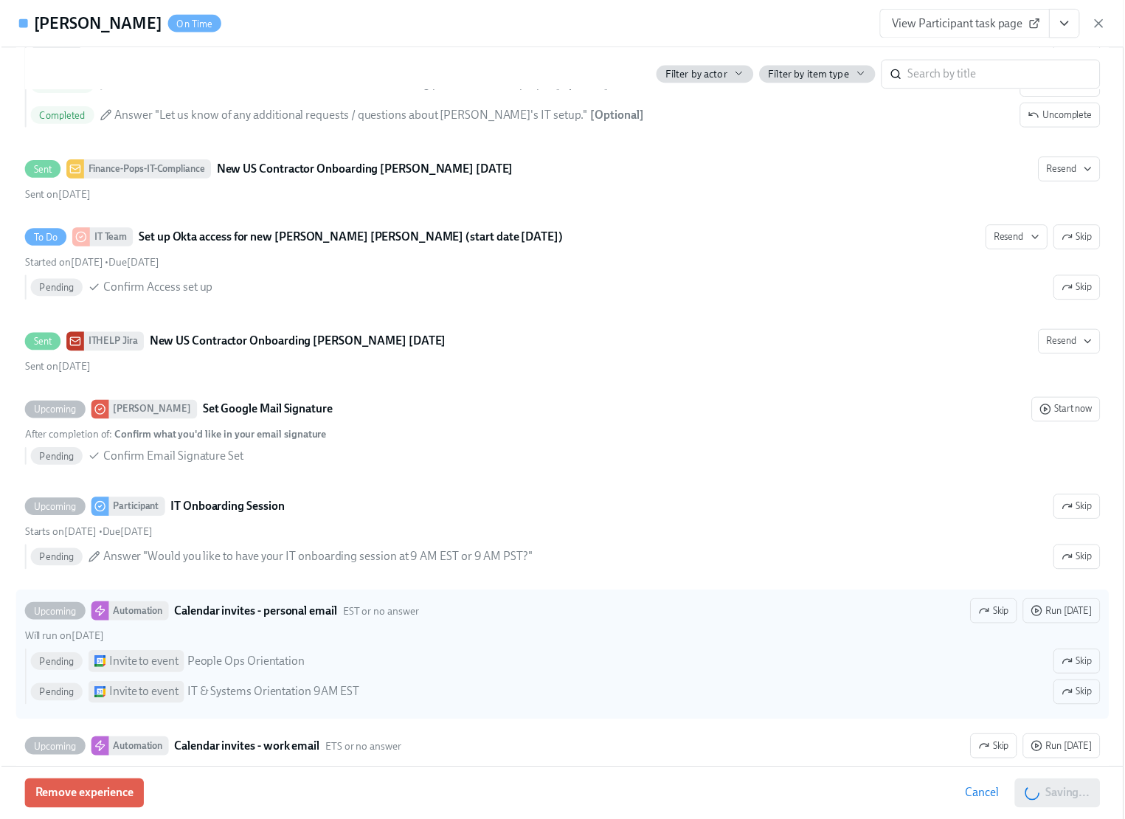
scroll to position [0, 76]
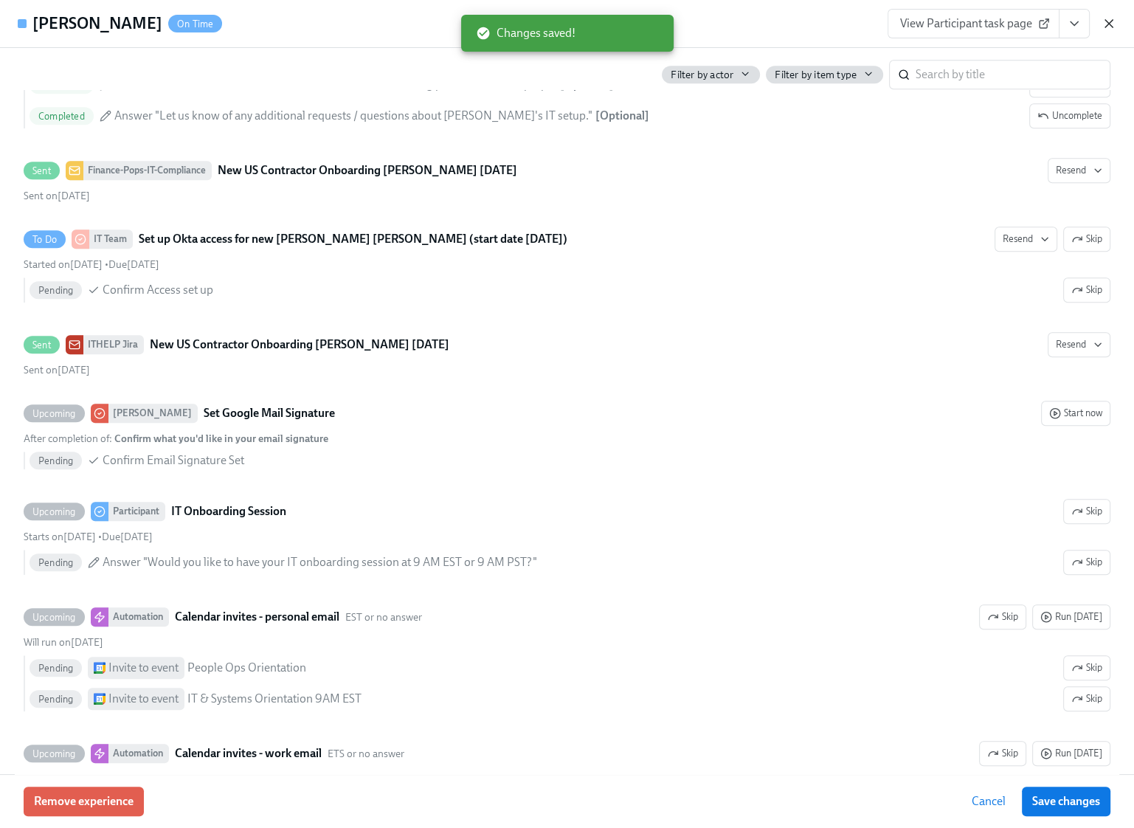
click at [1109, 27] on icon "button" at bounding box center [1109, 23] width 15 height 15
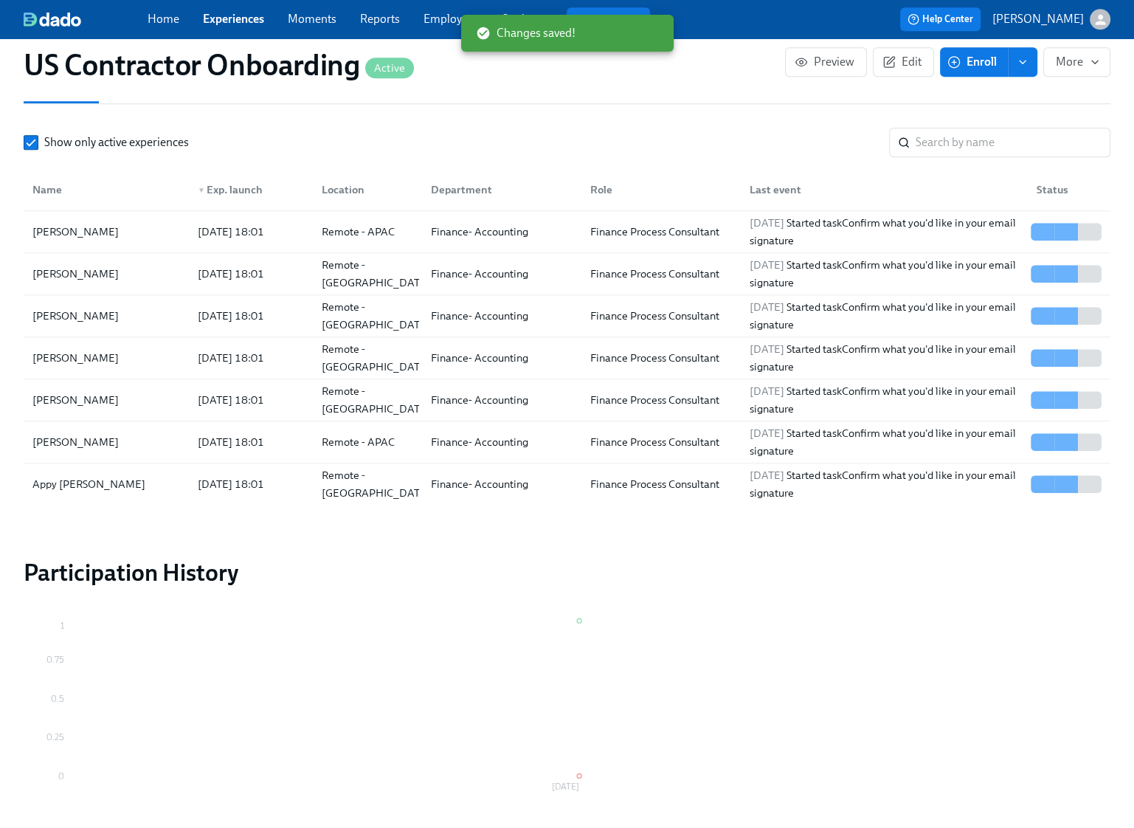
scroll to position [0, 67]
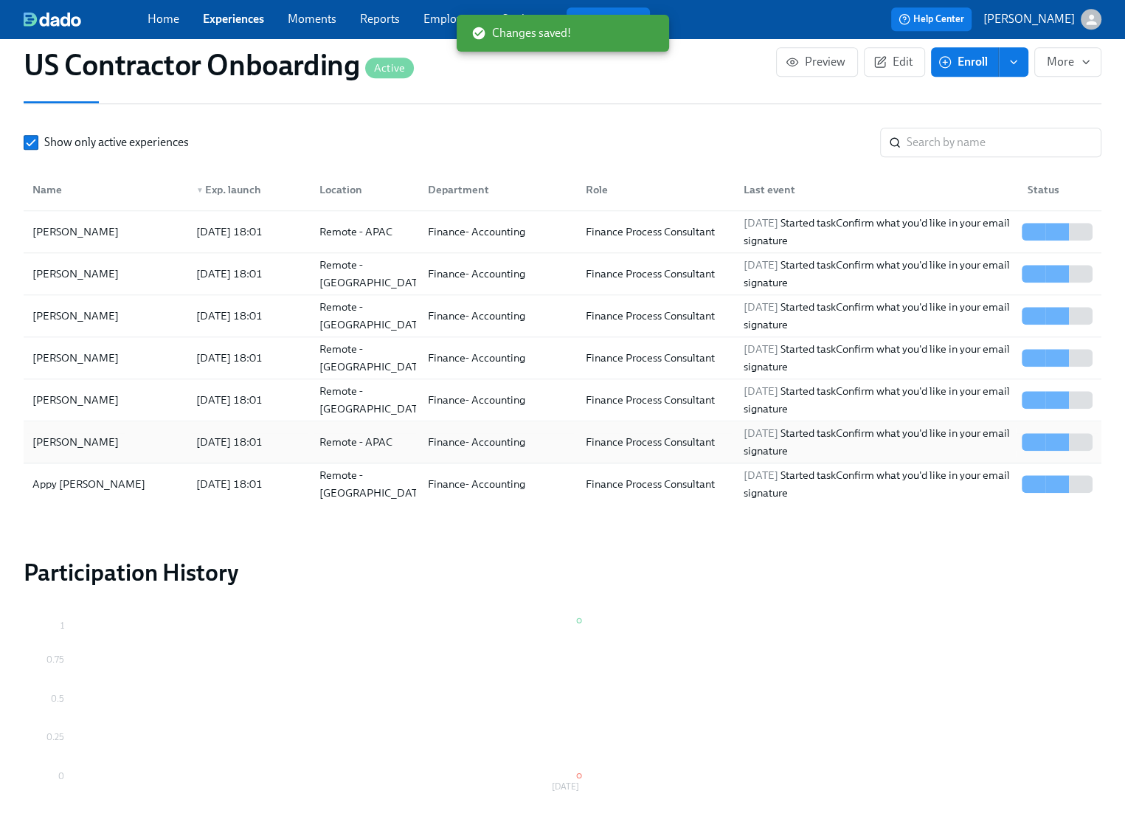
click at [135, 434] on div "[PERSON_NAME]" at bounding box center [106, 442] width 158 height 30
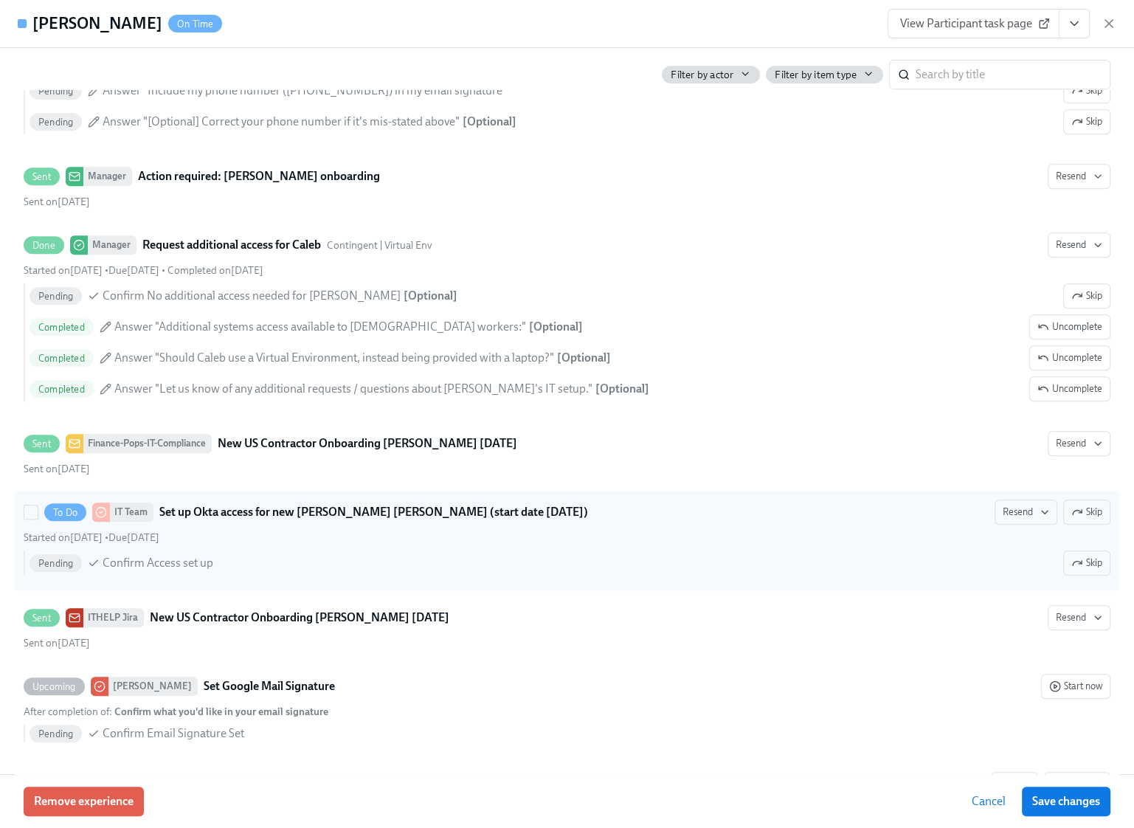
scroll to position [827, 0]
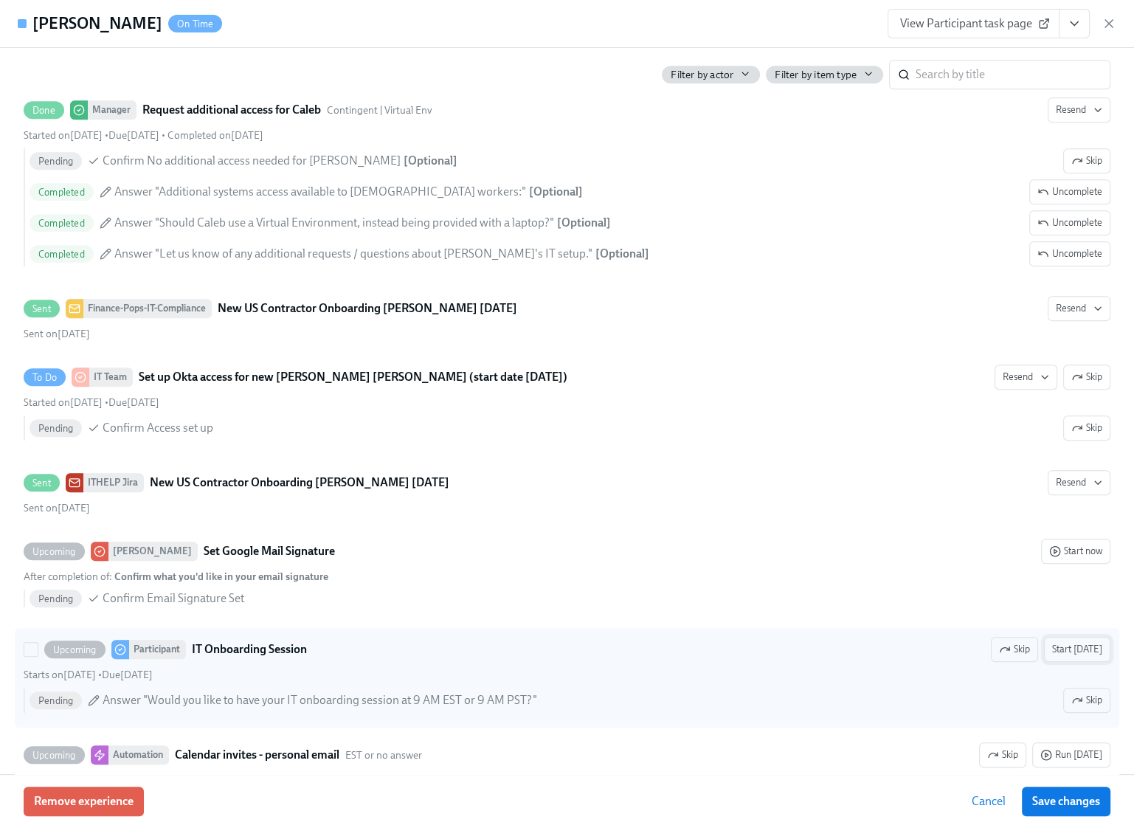
click at [1077, 644] on span "Start [DATE]" at bounding box center [1077, 649] width 50 height 15
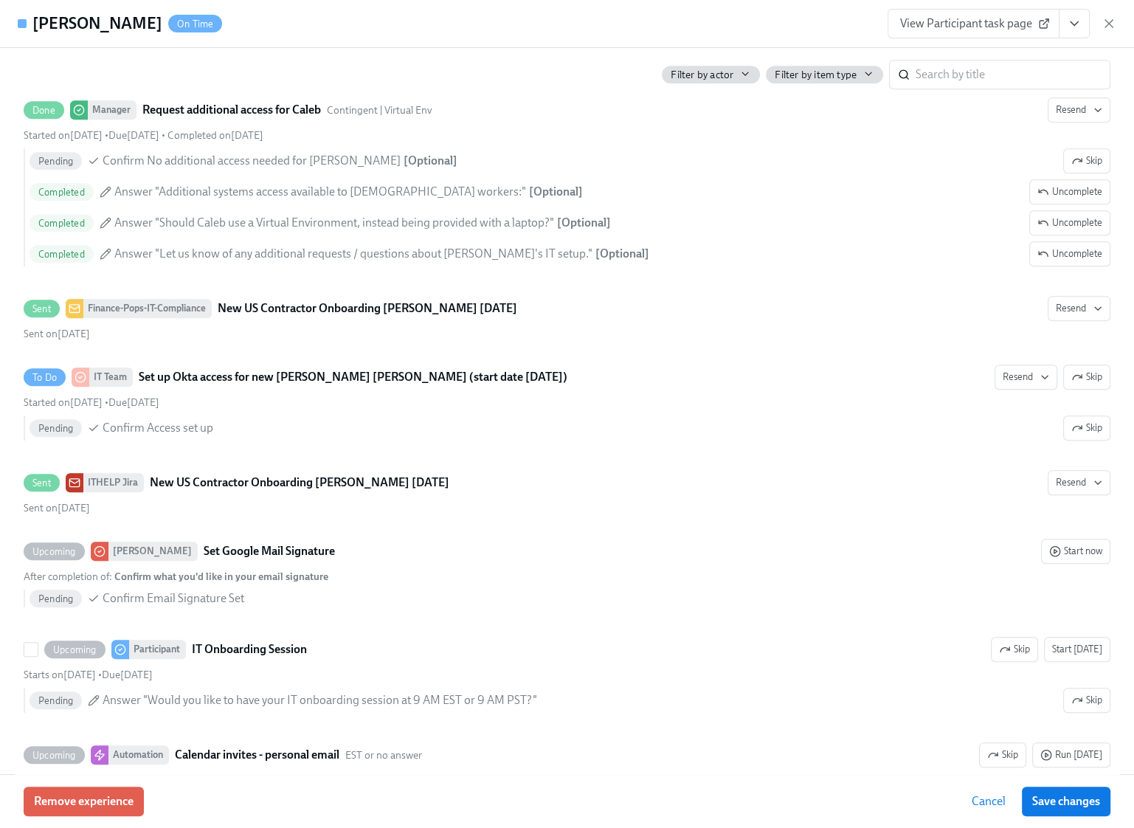
scroll to position [859, 0]
click at [1071, 803] on span "Save changes" at bounding box center [1066, 801] width 68 height 15
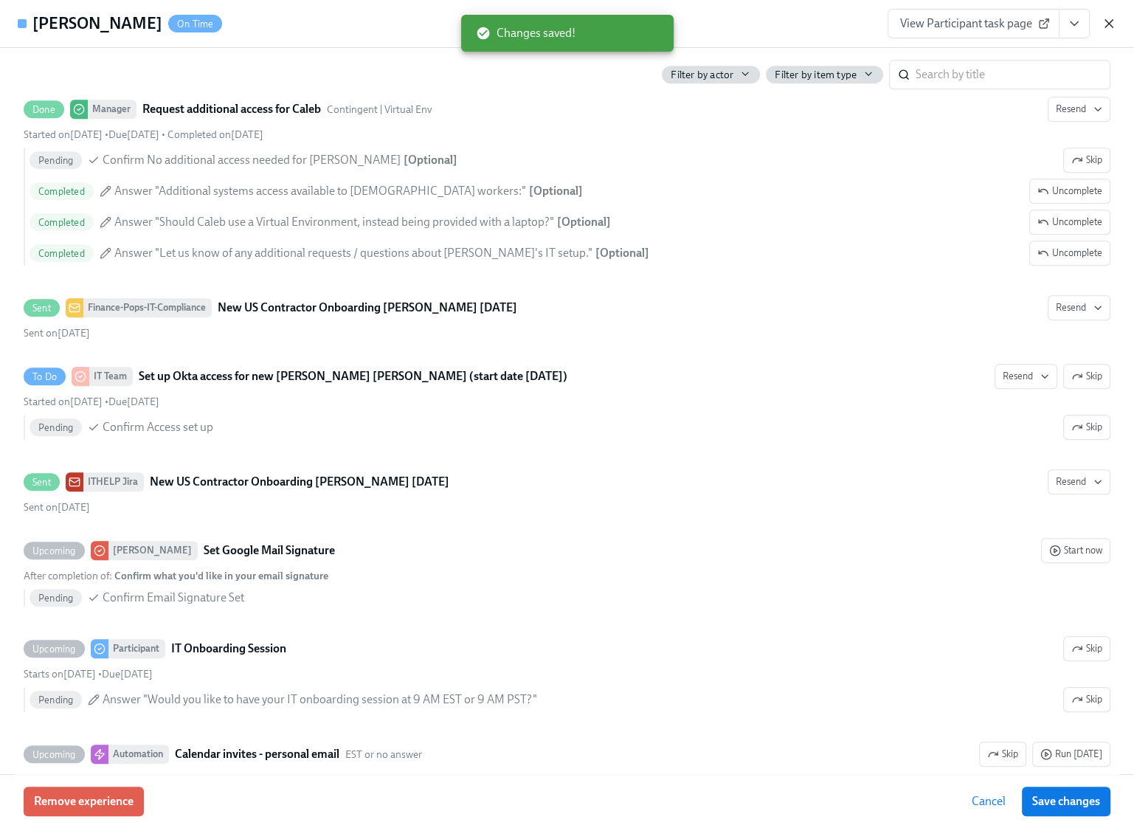
click at [1115, 27] on icon "button" at bounding box center [1109, 23] width 15 height 15
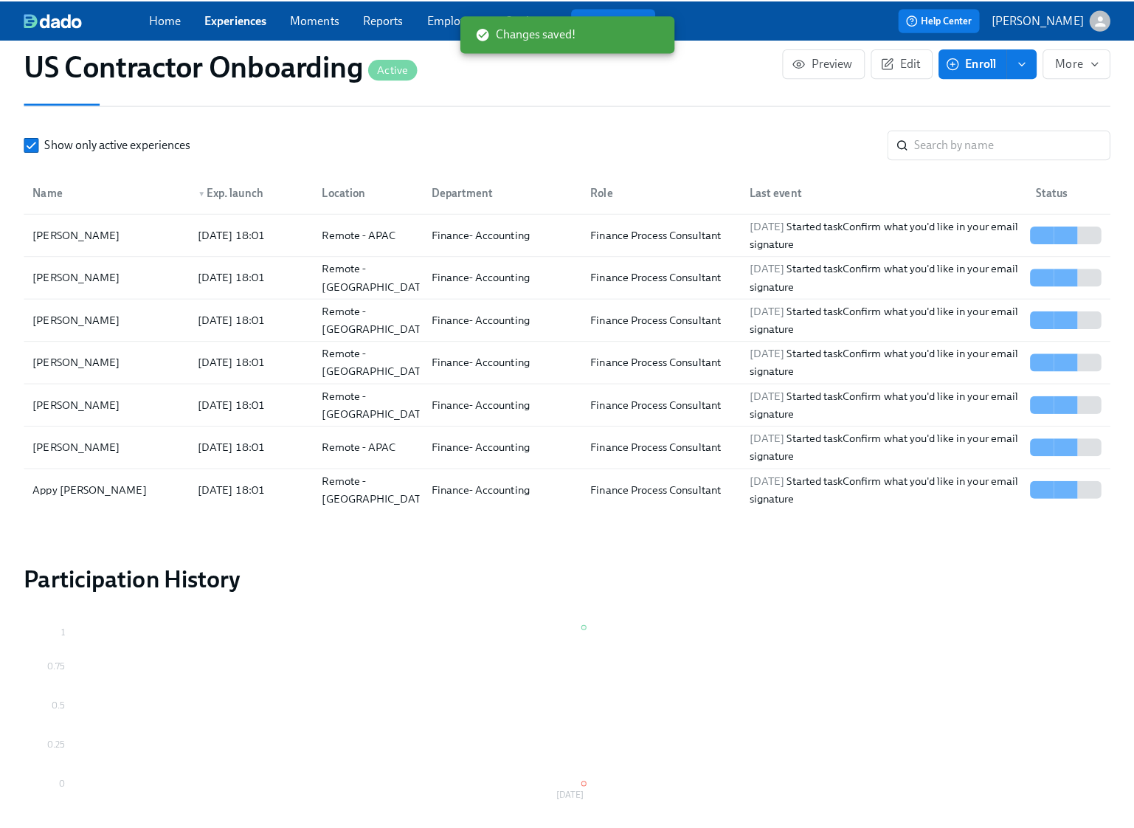
scroll to position [0, 67]
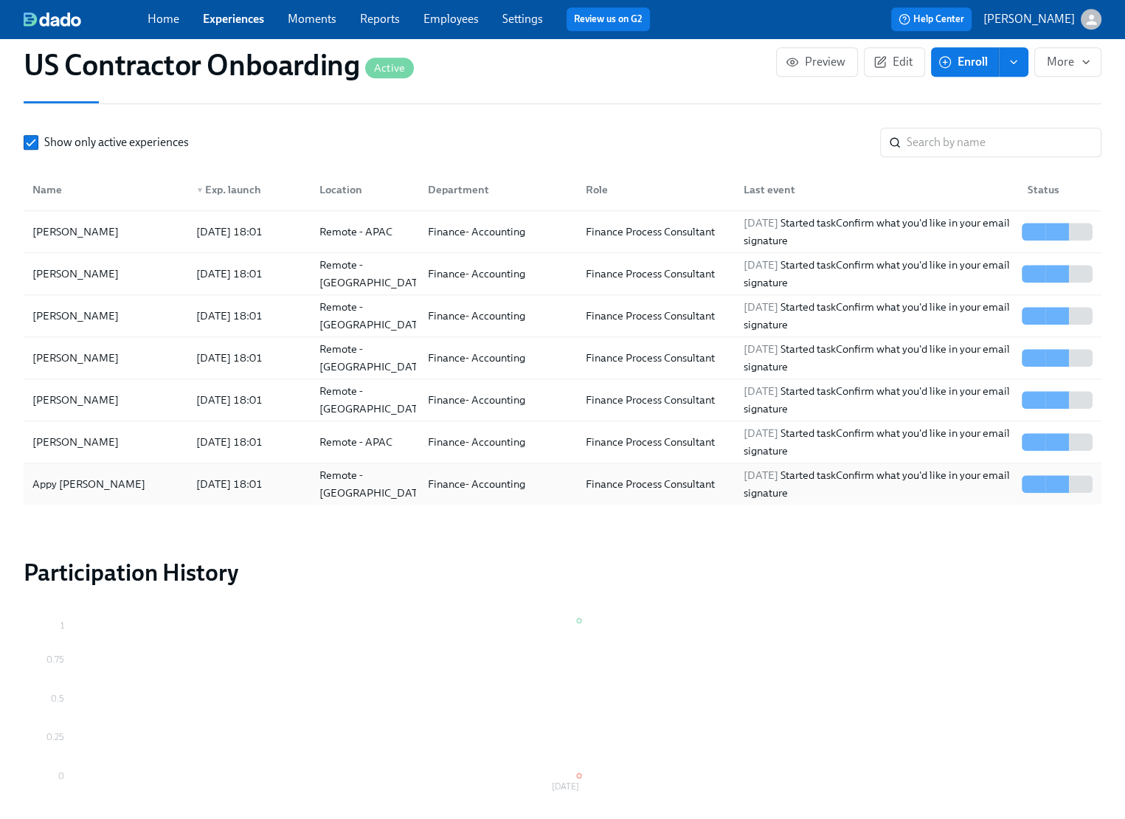
click at [131, 474] on div "Appy [PERSON_NAME]" at bounding box center [106, 484] width 158 height 30
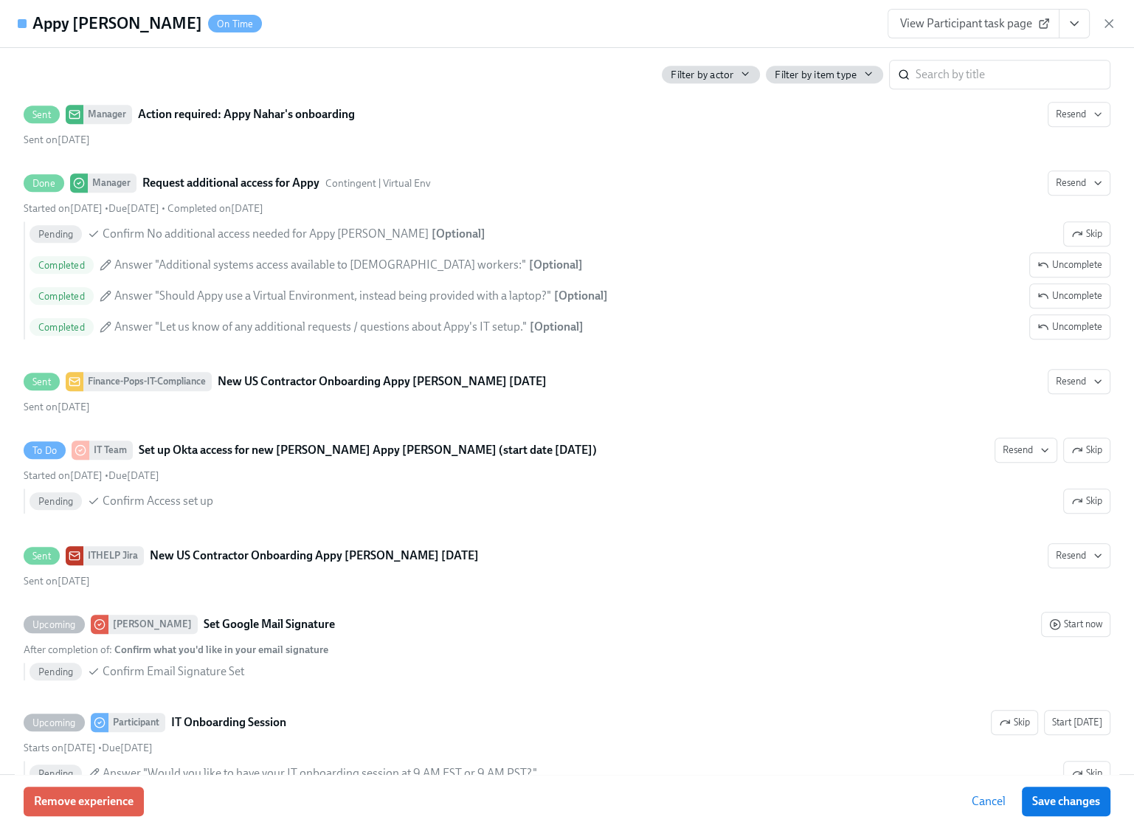
scroll to position [1152, 0]
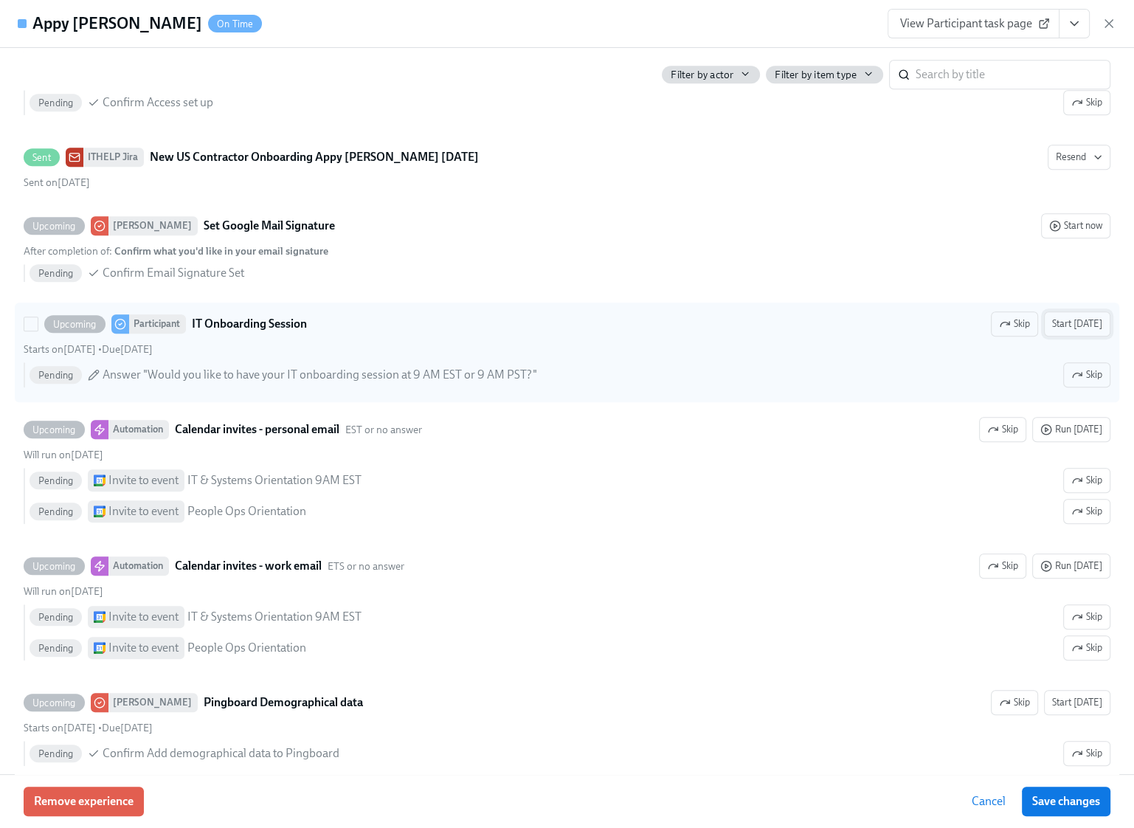
click at [1082, 320] on span "Start [DATE]" at bounding box center [1077, 324] width 50 height 15
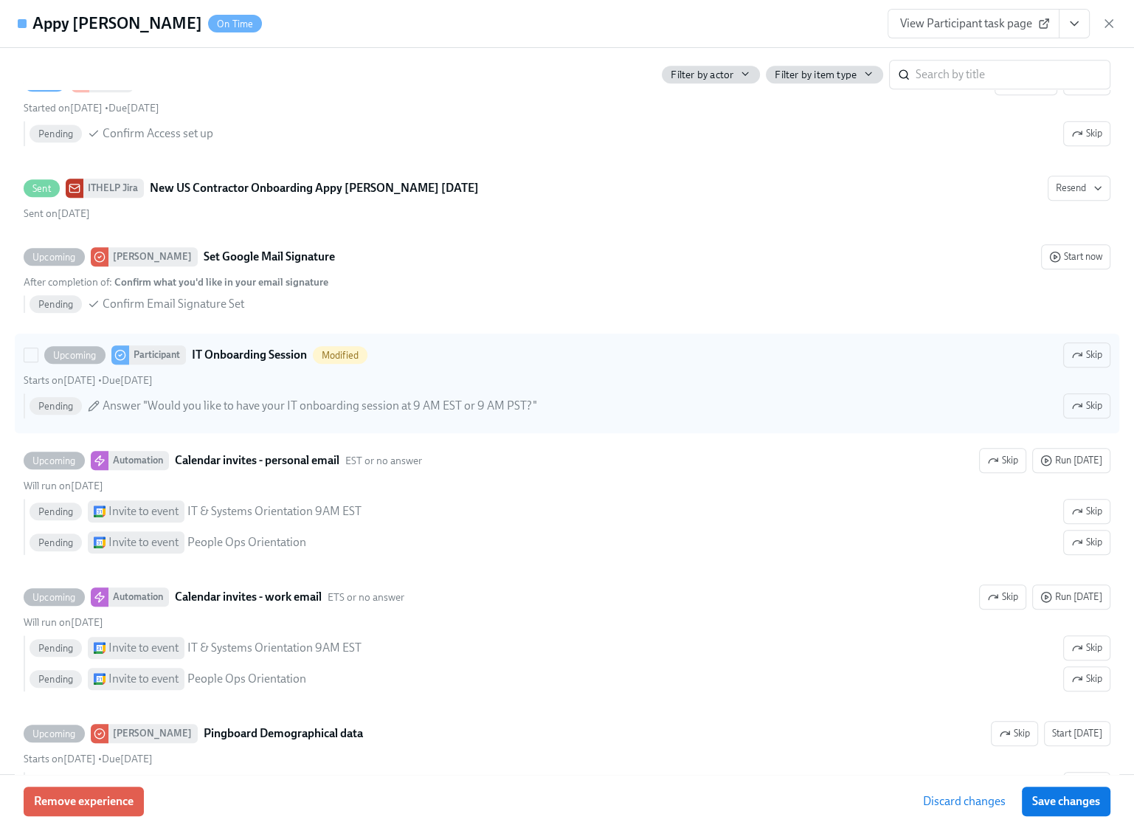
scroll to position [1183, 0]
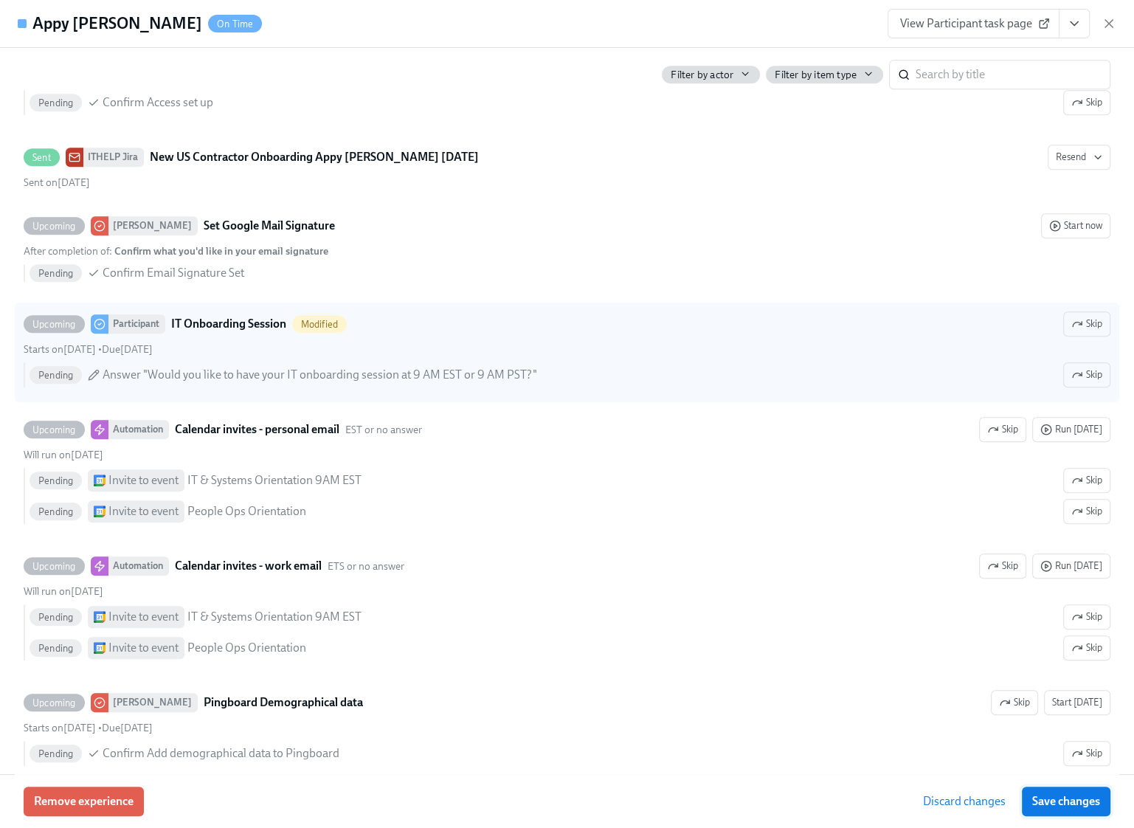
click at [1076, 795] on span "Save changes" at bounding box center [1066, 801] width 68 height 15
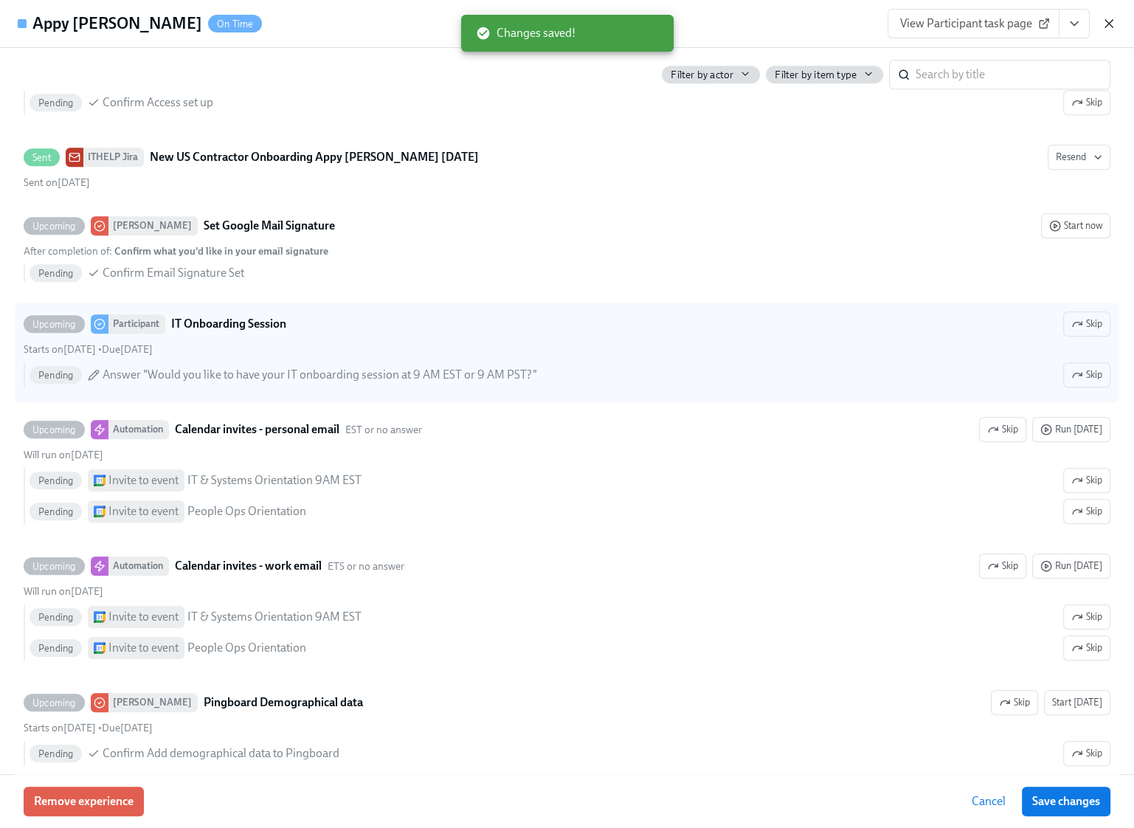
click at [1111, 21] on icon "button" at bounding box center [1109, 23] width 15 height 15
